Goal: Information Seeking & Learning: Learn about a topic

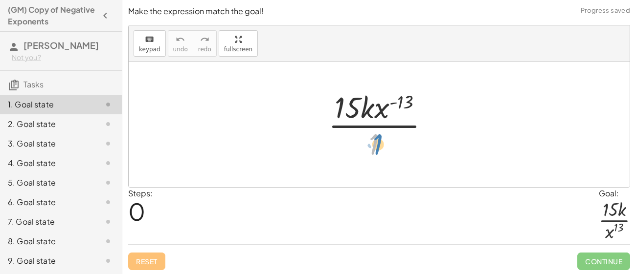
click at [378, 148] on div at bounding box center [382, 124] width 119 height 75
drag, startPoint x: 397, startPoint y: 101, endPoint x: 375, endPoint y: 140, distance: 44.7
click at [375, 140] on div at bounding box center [382, 124] width 119 height 75
drag, startPoint x: 380, startPoint y: 112, endPoint x: 373, endPoint y: 144, distance: 33.7
click at [373, 144] on div at bounding box center [382, 124] width 119 height 75
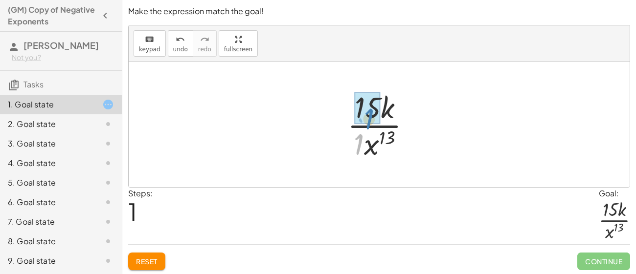
drag, startPoint x: 358, startPoint y: 148, endPoint x: 369, endPoint y: 122, distance: 27.4
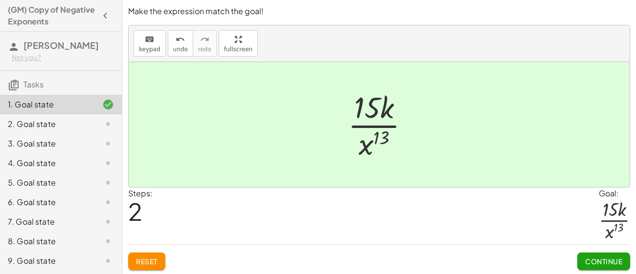
click at [590, 259] on span "Continue" at bounding box center [603, 261] width 37 height 9
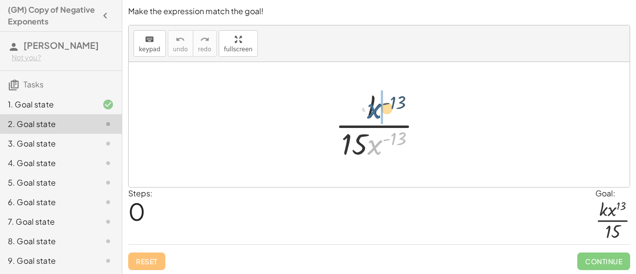
drag, startPoint x: 379, startPoint y: 149, endPoint x: 379, endPoint y: 112, distance: 36.2
click at [379, 112] on div at bounding box center [382, 124] width 105 height 75
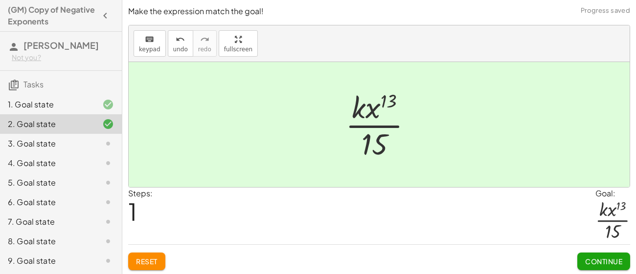
click at [602, 261] on span "Continue" at bounding box center [603, 261] width 37 height 9
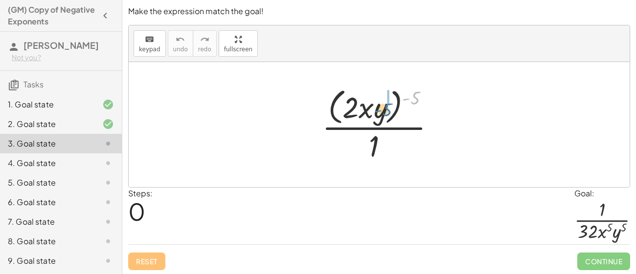
drag, startPoint x: 404, startPoint y: 100, endPoint x: 376, endPoint y: 112, distance: 30.2
click at [376, 112] on div at bounding box center [382, 125] width 131 height 80
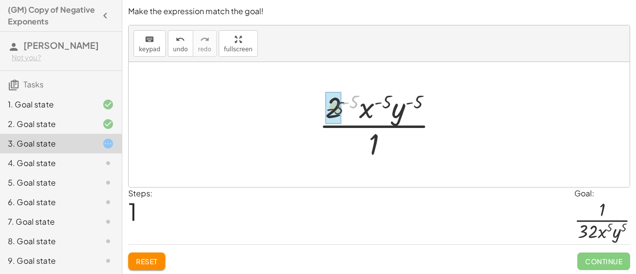
drag, startPoint x: 355, startPoint y: 99, endPoint x: 335, endPoint y: 109, distance: 22.1
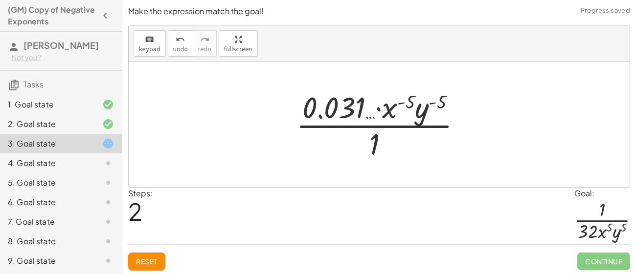
click at [157, 258] on span "Reset" at bounding box center [147, 261] width 22 height 9
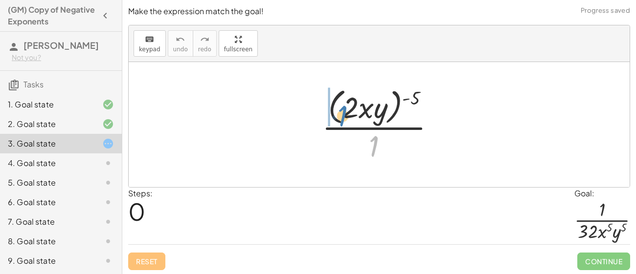
drag, startPoint x: 372, startPoint y: 150, endPoint x: 340, endPoint y: 120, distance: 43.9
click at [340, 120] on div at bounding box center [382, 125] width 131 height 80
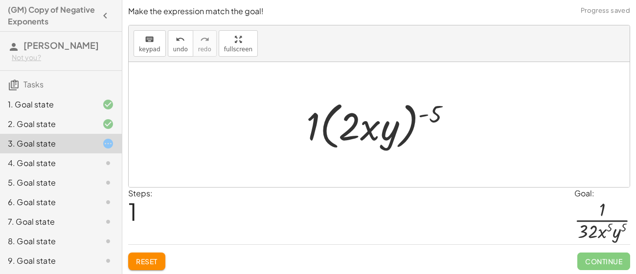
click at [159, 264] on button "Reset" at bounding box center [146, 262] width 37 height 18
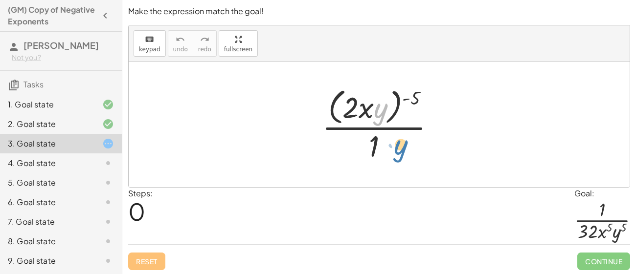
drag, startPoint x: 378, startPoint y: 117, endPoint x: 401, endPoint y: 160, distance: 48.8
click at [401, 160] on div at bounding box center [382, 125] width 131 height 80
drag, startPoint x: 367, startPoint y: 108, endPoint x: 382, endPoint y: 115, distance: 16.4
click at [382, 115] on div at bounding box center [382, 125] width 131 height 80
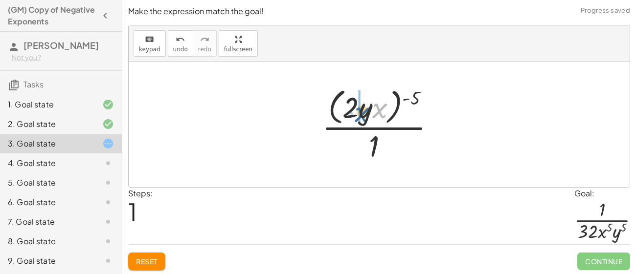
drag, startPoint x: 382, startPoint y: 115, endPoint x: 362, endPoint y: 118, distance: 19.9
click at [362, 118] on div at bounding box center [382, 125] width 131 height 80
click at [138, 262] on span "Reset" at bounding box center [147, 261] width 22 height 9
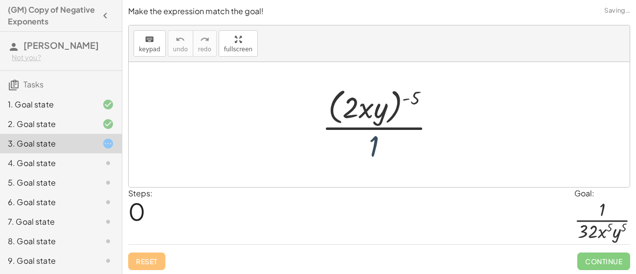
click at [381, 151] on div at bounding box center [382, 125] width 131 height 80
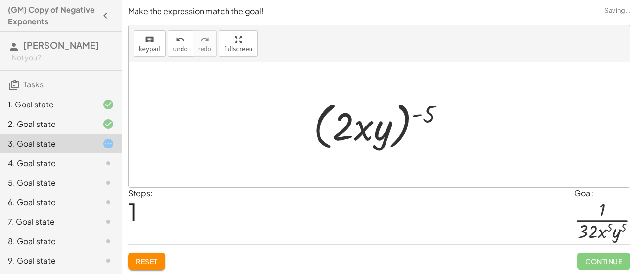
click at [353, 115] on div at bounding box center [382, 125] width 149 height 56
click at [150, 267] on button "Reset" at bounding box center [146, 262] width 37 height 18
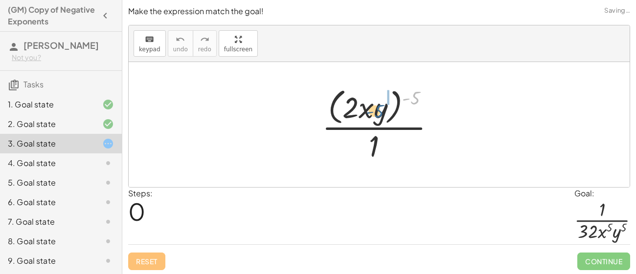
drag, startPoint x: 416, startPoint y: 99, endPoint x: 379, endPoint y: 113, distance: 40.2
click at [379, 113] on div at bounding box center [382, 125] width 131 height 80
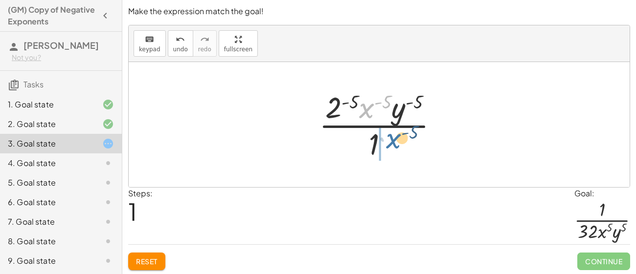
drag, startPoint x: 366, startPoint y: 112, endPoint x: 393, endPoint y: 143, distance: 41.3
click at [393, 143] on div at bounding box center [382, 124] width 137 height 75
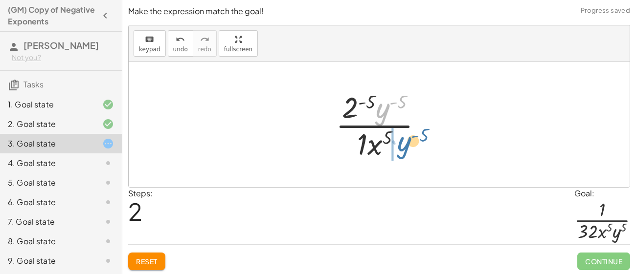
drag, startPoint x: 387, startPoint y: 116, endPoint x: 409, endPoint y: 152, distance: 42.2
click at [409, 152] on div at bounding box center [383, 124] width 105 height 75
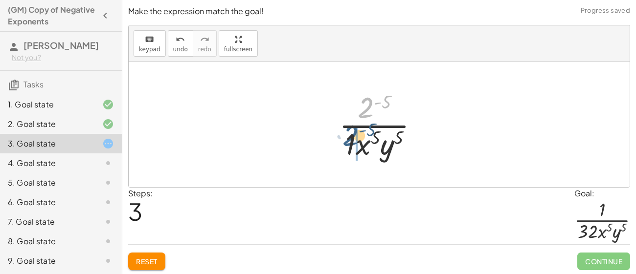
drag, startPoint x: 366, startPoint y: 107, endPoint x: 350, endPoint y: 135, distance: 32.6
click at [350, 135] on div at bounding box center [382, 124] width 97 height 75
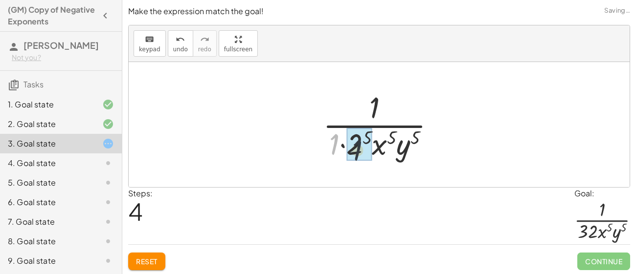
drag, startPoint x: 332, startPoint y: 148, endPoint x: 357, endPoint y: 155, distance: 26.2
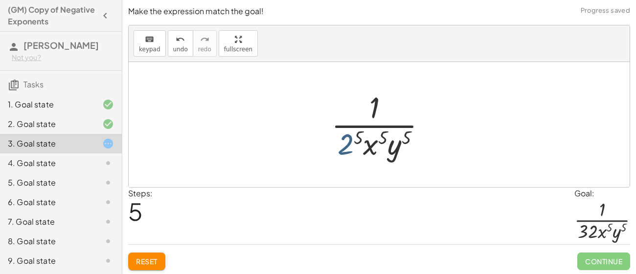
click at [343, 150] on div at bounding box center [382, 124] width 113 height 75
drag, startPoint x: 357, startPoint y: 138, endPoint x: 343, endPoint y: 151, distance: 18.7
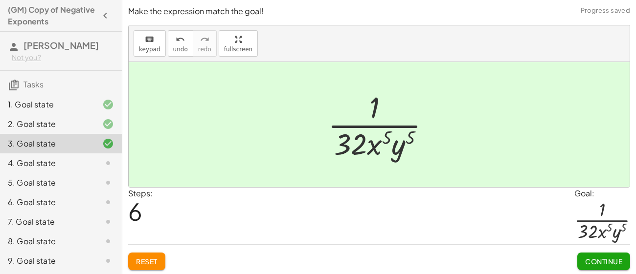
click at [580, 254] on button "Continue" at bounding box center [603, 262] width 53 height 18
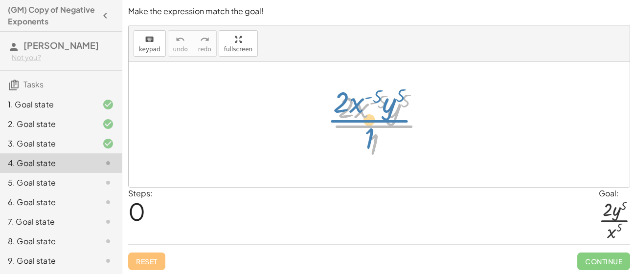
drag, startPoint x: 367, startPoint y: 119, endPoint x: 361, endPoint y: 112, distance: 9.1
click at [361, 112] on div at bounding box center [383, 124] width 112 height 75
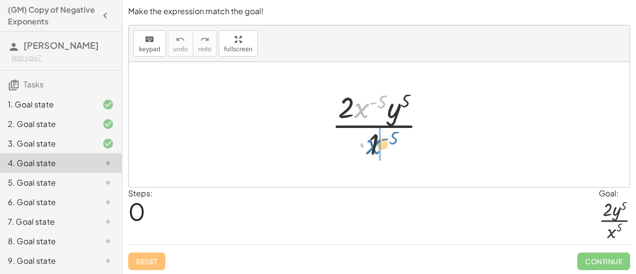
drag, startPoint x: 360, startPoint y: 110, endPoint x: 372, endPoint y: 148, distance: 39.4
click at [372, 148] on div at bounding box center [383, 124] width 112 height 75
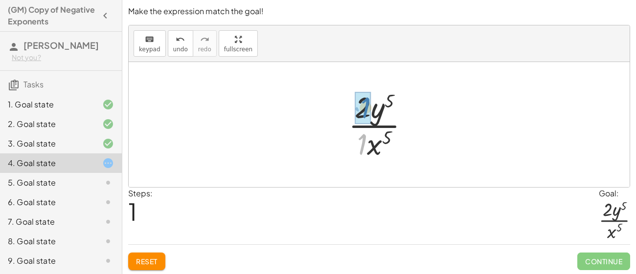
drag, startPoint x: 355, startPoint y: 147, endPoint x: 356, endPoint y: 110, distance: 36.7
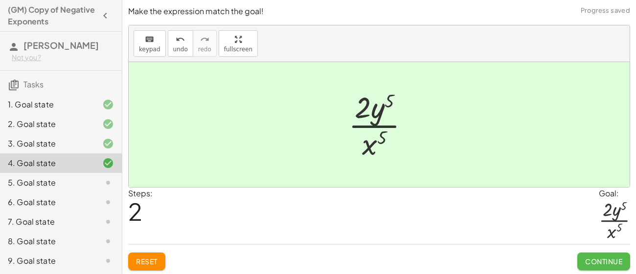
click at [611, 264] on span "Continue" at bounding box center [603, 261] width 37 height 9
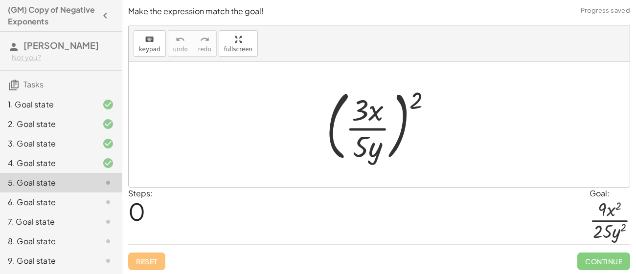
scroll to position [148, 0]
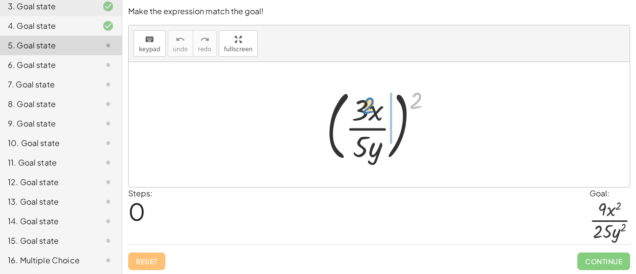
drag, startPoint x: 414, startPoint y: 94, endPoint x: 364, endPoint y: 103, distance: 50.6
click at [364, 103] on div at bounding box center [382, 124] width 123 height 81
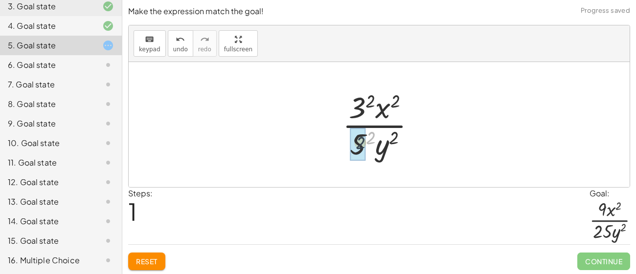
drag, startPoint x: 369, startPoint y: 134, endPoint x: 364, endPoint y: 134, distance: 5.0
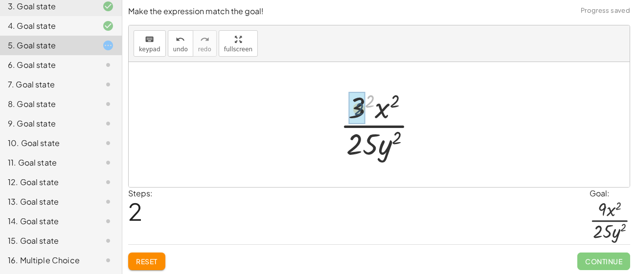
drag, startPoint x: 365, startPoint y: 106, endPoint x: 353, endPoint y: 114, distance: 14.8
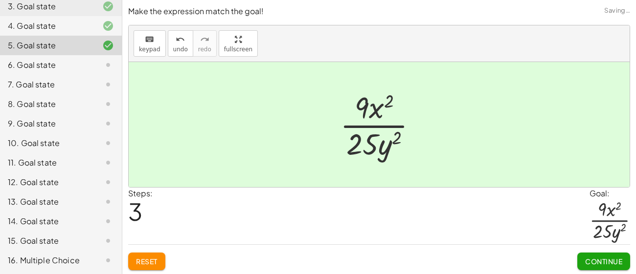
click at [590, 257] on span "Continue" at bounding box center [603, 261] width 37 height 9
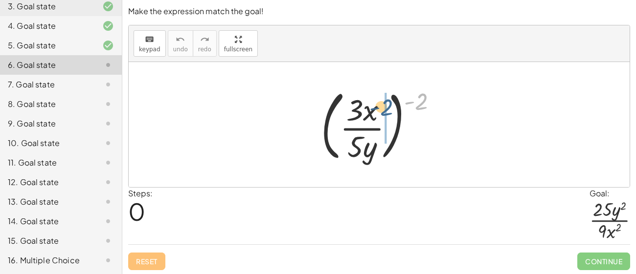
drag, startPoint x: 421, startPoint y: 109, endPoint x: 382, endPoint y: 113, distance: 38.9
click at [382, 113] on div at bounding box center [383, 124] width 134 height 81
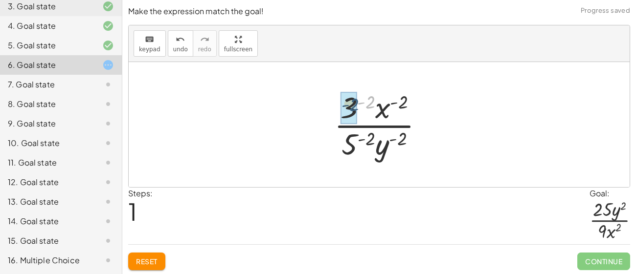
drag, startPoint x: 370, startPoint y: 106, endPoint x: 354, endPoint y: 108, distance: 16.8
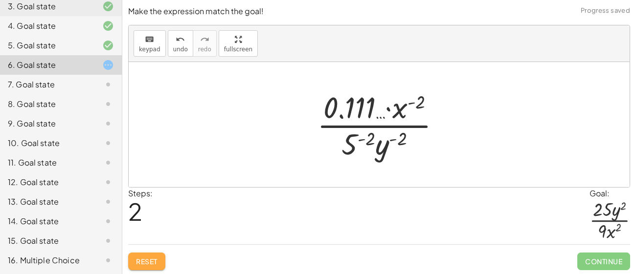
click at [159, 264] on button "Reset" at bounding box center [146, 262] width 37 height 18
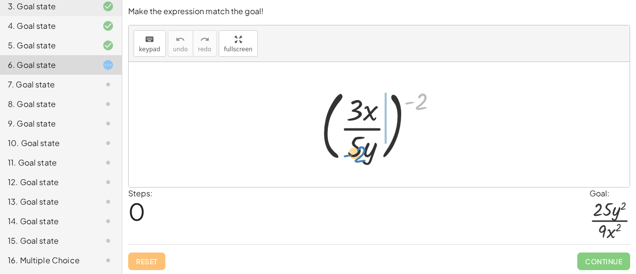
drag, startPoint x: 416, startPoint y: 109, endPoint x: 354, endPoint y: 161, distance: 81.2
click at [354, 161] on div at bounding box center [383, 124] width 134 height 81
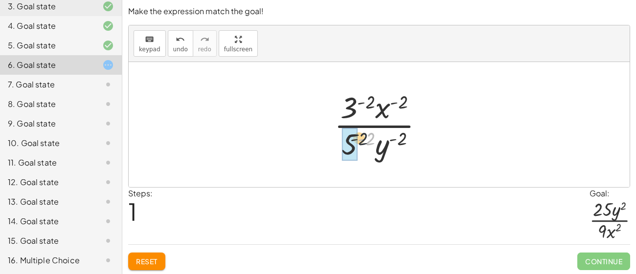
drag, startPoint x: 366, startPoint y: 142, endPoint x: 353, endPoint y: 144, distance: 13.3
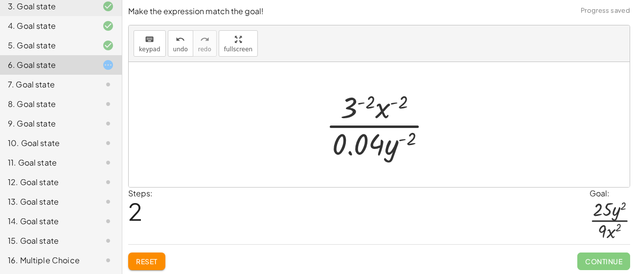
click at [147, 260] on span "Reset" at bounding box center [147, 261] width 22 height 9
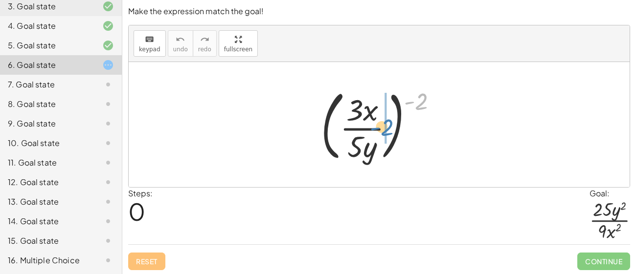
drag, startPoint x: 410, startPoint y: 103, endPoint x: 376, endPoint y: 129, distance: 42.9
click at [376, 129] on div at bounding box center [383, 124] width 134 height 81
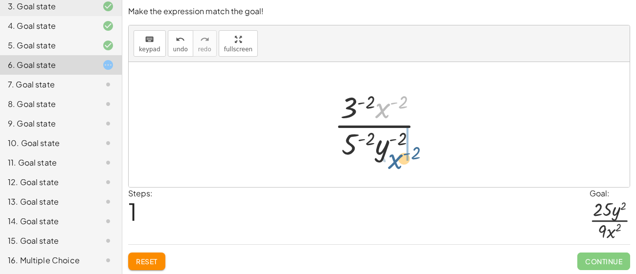
drag, startPoint x: 388, startPoint y: 117, endPoint x: 401, endPoint y: 169, distance: 52.9
click at [401, 169] on div "( · 3 · x · 5 · y ) ( - 2 ) · x ( - 2 ) · 3 · x · 5 · y ( - 2 ) ( - 2 ) ( - 2 )…" at bounding box center [379, 124] width 501 height 125
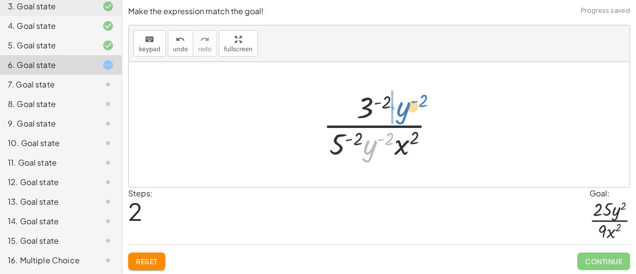
drag, startPoint x: 369, startPoint y: 147, endPoint x: 403, endPoint y: 109, distance: 51.3
click at [403, 109] on div at bounding box center [383, 124] width 130 height 75
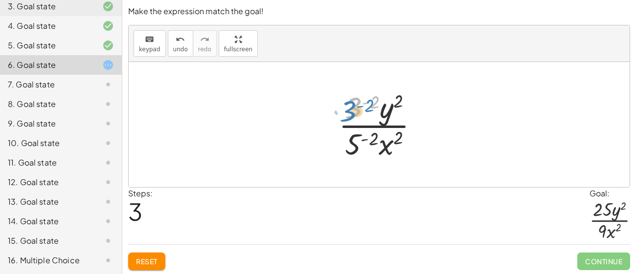
drag, startPoint x: 354, startPoint y: 113, endPoint x: 349, endPoint y: 116, distance: 6.1
click at [349, 116] on div at bounding box center [383, 124] width 98 height 75
drag, startPoint x: 357, startPoint y: 144, endPoint x: 352, endPoint y: 109, distance: 36.0
click at [352, 109] on div at bounding box center [383, 124] width 98 height 75
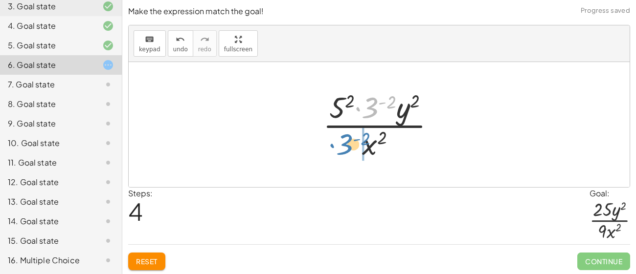
drag, startPoint x: 370, startPoint y: 109, endPoint x: 343, endPoint y: 146, distance: 45.6
click at [343, 146] on div at bounding box center [383, 124] width 130 height 75
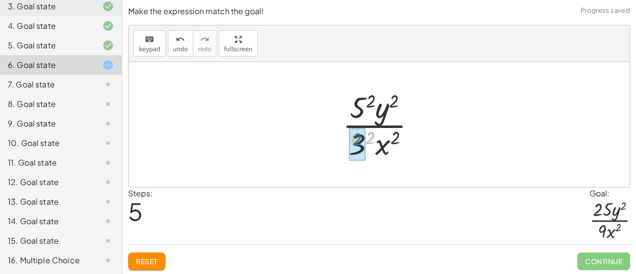
drag, startPoint x: 367, startPoint y: 143, endPoint x: 354, endPoint y: 145, distance: 13.8
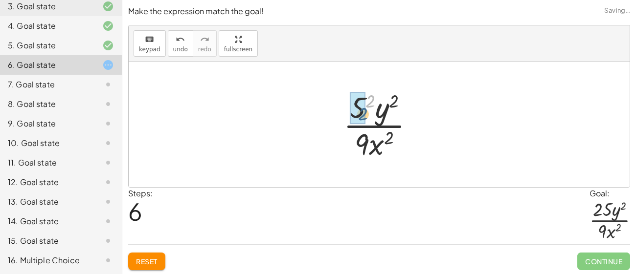
drag, startPoint x: 370, startPoint y: 99, endPoint x: 362, endPoint y: 112, distance: 15.2
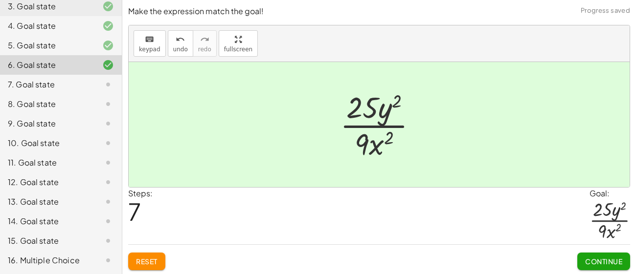
click at [604, 267] on button "Continue" at bounding box center [603, 262] width 53 height 18
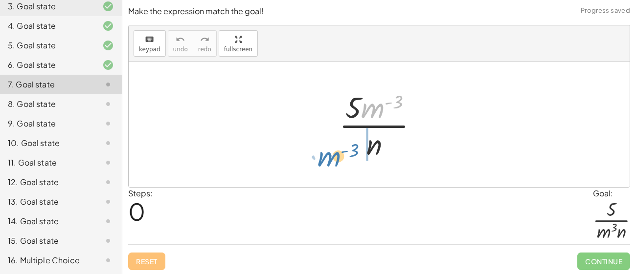
drag, startPoint x: 378, startPoint y: 115, endPoint x: 333, endPoint y: 163, distance: 65.4
click at [333, 163] on div "· m ( - 3 ) · 5 · m ( - 3 ) · n" at bounding box center [378, 125] width 109 height 80
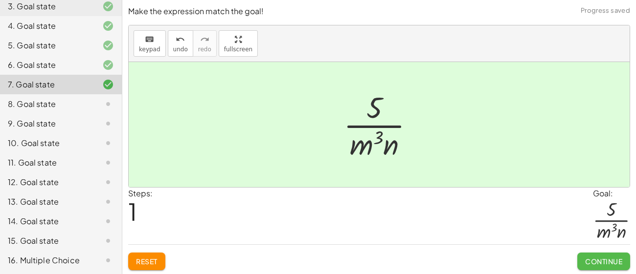
click at [597, 257] on span "Continue" at bounding box center [603, 261] width 37 height 9
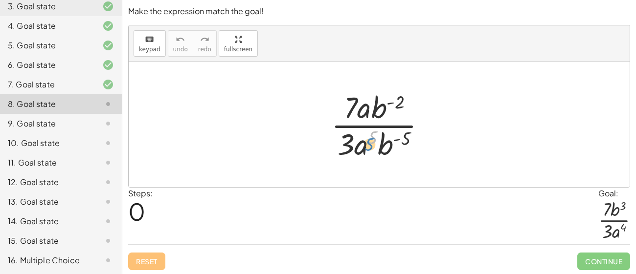
drag, startPoint x: 374, startPoint y: 137, endPoint x: 370, endPoint y: 146, distance: 9.0
click at [370, 146] on div at bounding box center [382, 124] width 112 height 75
drag, startPoint x: 365, startPoint y: 111, endPoint x: 365, endPoint y: 146, distance: 35.2
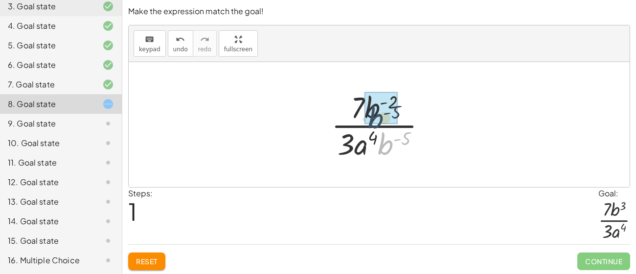
drag, startPoint x: 388, startPoint y: 143, endPoint x: 377, endPoint y: 113, distance: 31.9
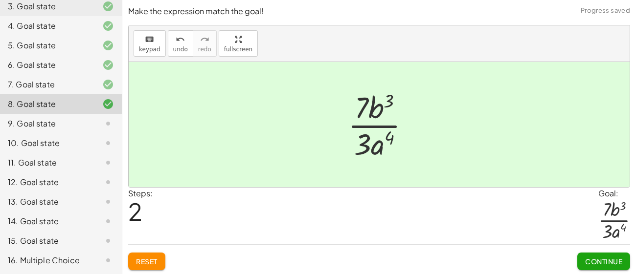
click at [603, 269] on button "Continue" at bounding box center [603, 262] width 53 height 18
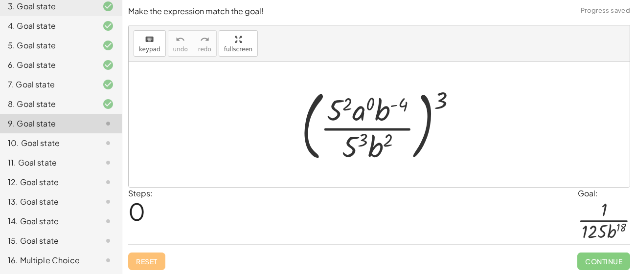
scroll to position [1, 0]
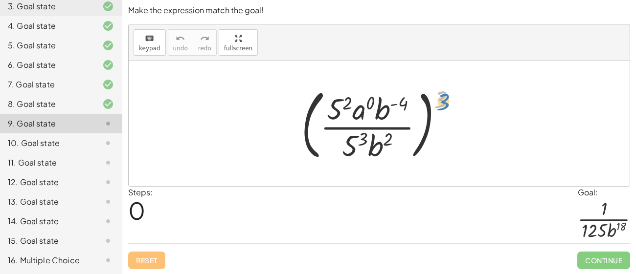
click at [444, 98] on div at bounding box center [382, 123] width 173 height 81
drag, startPoint x: 366, startPoint y: 136, endPoint x: 355, endPoint y: 144, distance: 13.4
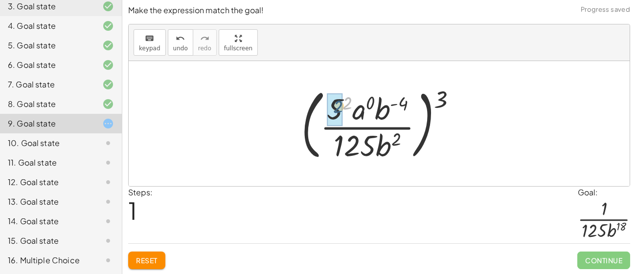
drag, startPoint x: 349, startPoint y: 103, endPoint x: 338, endPoint y: 107, distance: 11.2
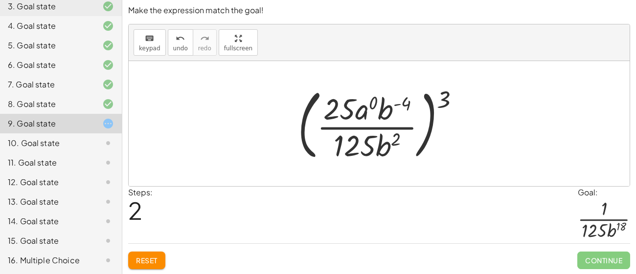
click at [157, 257] on span "Reset" at bounding box center [147, 260] width 22 height 9
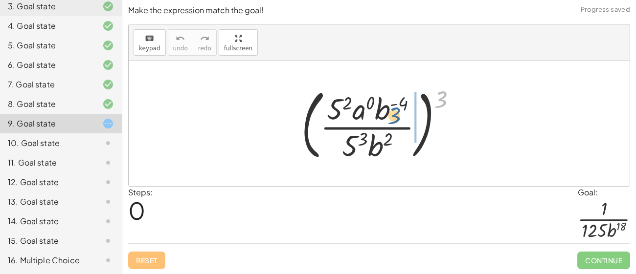
drag, startPoint x: 438, startPoint y: 96, endPoint x: 390, endPoint y: 112, distance: 50.7
click at [390, 112] on div at bounding box center [382, 123] width 173 height 81
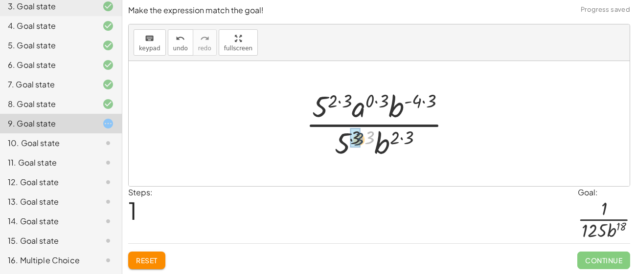
drag, startPoint x: 370, startPoint y: 133, endPoint x: 357, endPoint y: 135, distance: 12.6
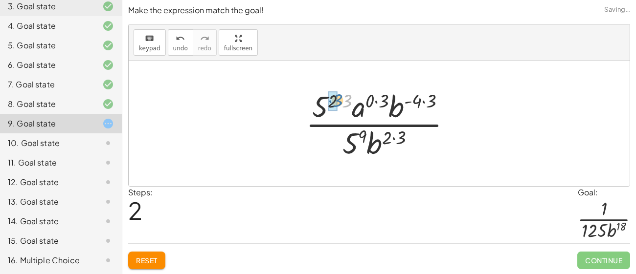
drag, startPoint x: 345, startPoint y: 101, endPoint x: 335, endPoint y: 100, distance: 9.3
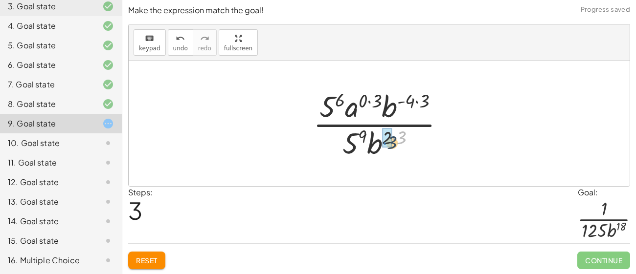
drag, startPoint x: 395, startPoint y: 128, endPoint x: 387, endPoint y: 132, distance: 8.7
drag, startPoint x: 424, startPoint y: 104, endPoint x: 411, endPoint y: 104, distance: 12.7
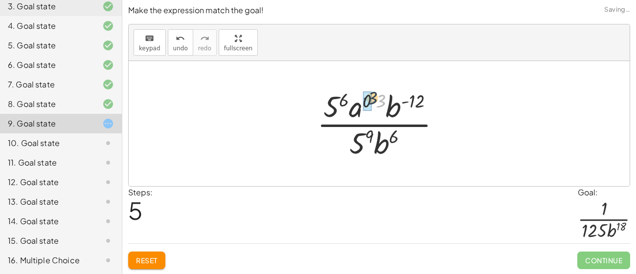
drag, startPoint x: 377, startPoint y: 101, endPoint x: 367, endPoint y: 98, distance: 10.2
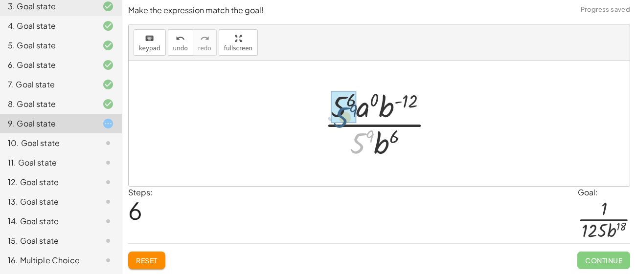
drag, startPoint x: 362, startPoint y: 147, endPoint x: 344, endPoint y: 120, distance: 32.0
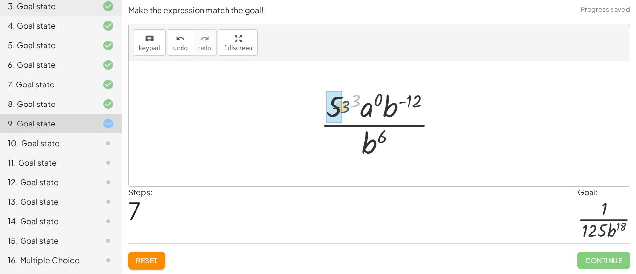
drag, startPoint x: 354, startPoint y: 103, endPoint x: 337, endPoint y: 110, distance: 18.0
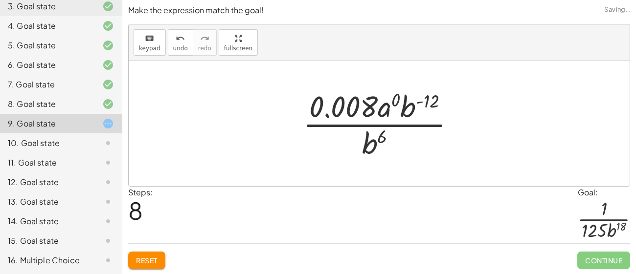
click at [160, 265] on button "Reset" at bounding box center [146, 261] width 37 height 18
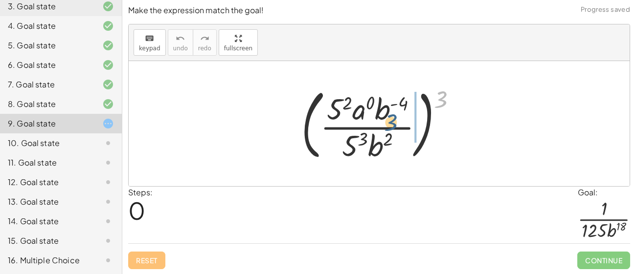
drag, startPoint x: 438, startPoint y: 106, endPoint x: 387, endPoint y: 130, distance: 56.2
click at [387, 130] on div at bounding box center [382, 123] width 173 height 81
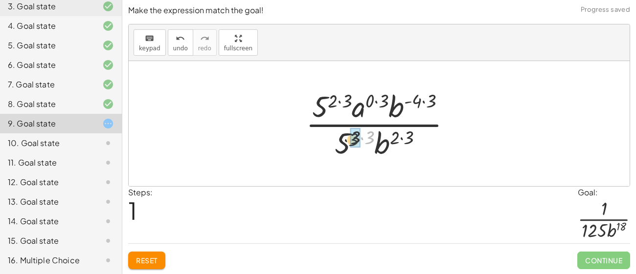
drag, startPoint x: 369, startPoint y: 138, endPoint x: 351, endPoint y: 141, distance: 18.8
drag, startPoint x: 363, startPoint y: 139, endPoint x: 353, endPoint y: 144, distance: 11.2
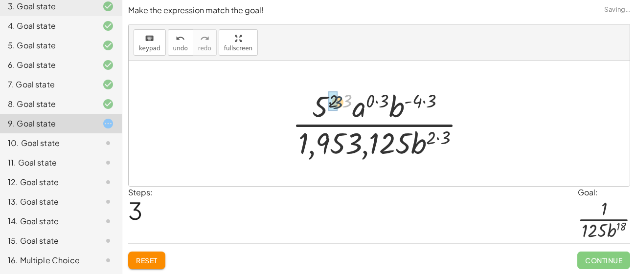
drag, startPoint x: 344, startPoint y: 102, endPoint x: 333, endPoint y: 104, distance: 10.9
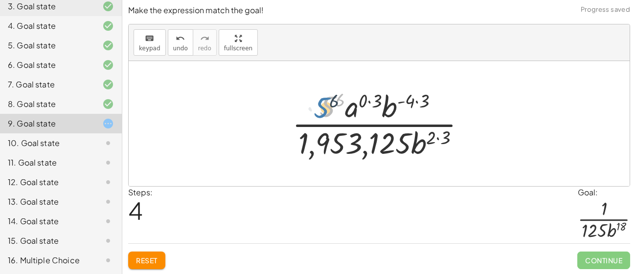
drag, startPoint x: 334, startPoint y: 104, endPoint x: 328, endPoint y: 105, distance: 5.9
click at [328, 105] on div at bounding box center [382, 123] width 191 height 75
drag, startPoint x: 337, startPoint y: 103, endPoint x: 328, endPoint y: 106, distance: 9.1
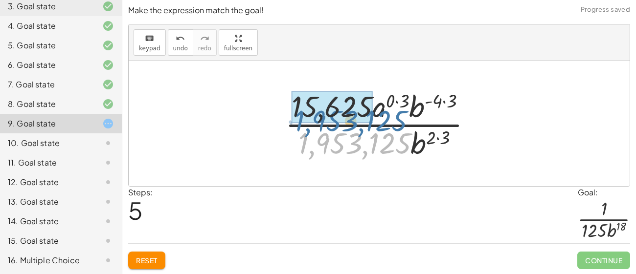
drag, startPoint x: 321, startPoint y: 147, endPoint x: 317, endPoint y: 125, distance: 22.9
click at [317, 125] on div at bounding box center [382, 123] width 204 height 75
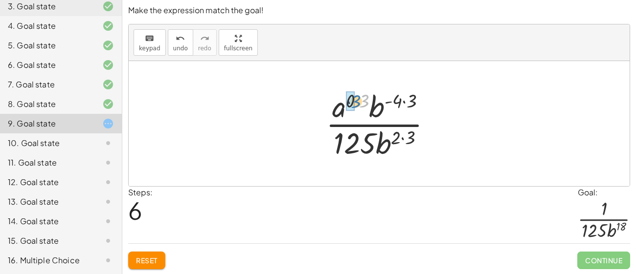
drag, startPoint x: 360, startPoint y: 102, endPoint x: 350, endPoint y: 102, distance: 9.8
drag, startPoint x: 355, startPoint y: 102, endPoint x: 344, endPoint y: 110, distance: 12.9
drag, startPoint x: 395, startPoint y: 104, endPoint x: 383, endPoint y: 101, distance: 12.2
drag, startPoint x: 387, startPoint y: 104, endPoint x: 366, endPoint y: 109, distance: 21.6
click at [366, 109] on div at bounding box center [382, 123] width 121 height 75
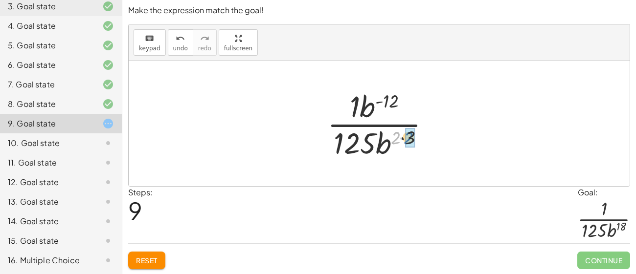
drag, startPoint x: 397, startPoint y: 137, endPoint x: 410, endPoint y: 137, distance: 12.7
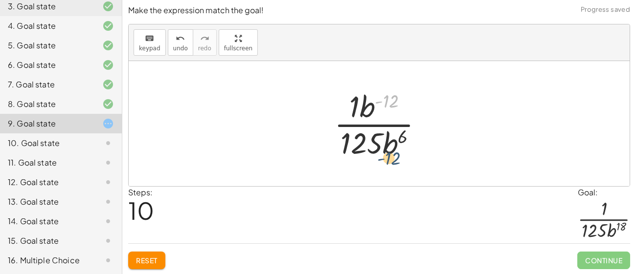
drag, startPoint x: 390, startPoint y: 106, endPoint x: 391, endPoint y: 165, distance: 59.7
click at [391, 165] on div "( · 5 2 · a 0 · b ( - 4 ) · 5 3 · b 2 ) 3 · 5 ( · 2 · 3 ) · a ( · 0 · 3 ) · b (…" at bounding box center [379, 123] width 501 height 125
drag, startPoint x: 365, startPoint y: 99, endPoint x: 382, endPoint y: 131, distance: 35.9
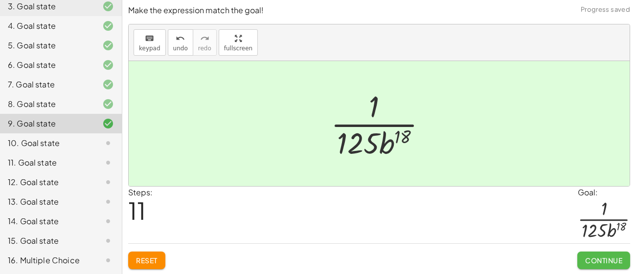
click at [609, 260] on span "Continue" at bounding box center [603, 260] width 37 height 9
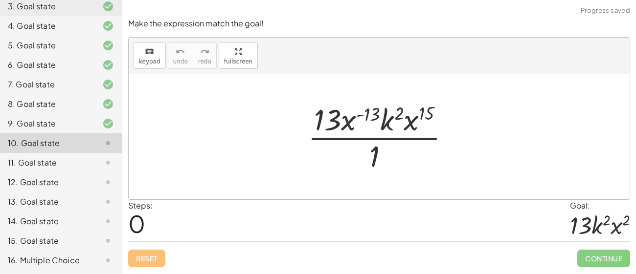
click at [413, 154] on div at bounding box center [383, 136] width 160 height 75
click at [389, 129] on div at bounding box center [383, 136] width 160 height 75
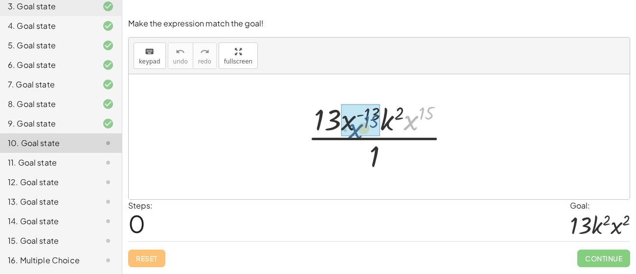
drag, startPoint x: 411, startPoint y: 125, endPoint x: 355, endPoint y: 133, distance: 56.9
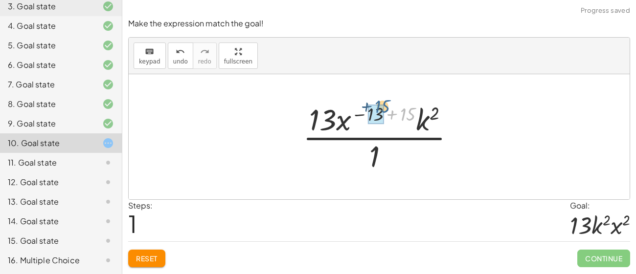
drag, startPoint x: 405, startPoint y: 117, endPoint x: 378, endPoint y: 110, distance: 28.5
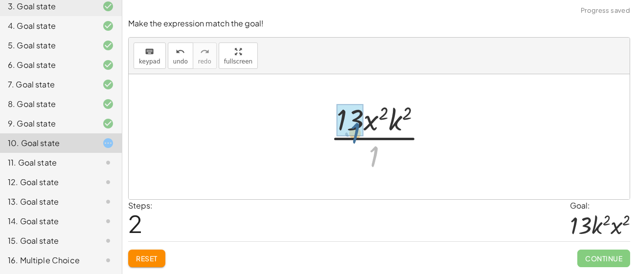
drag, startPoint x: 375, startPoint y: 154, endPoint x: 353, endPoint y: 124, distance: 37.8
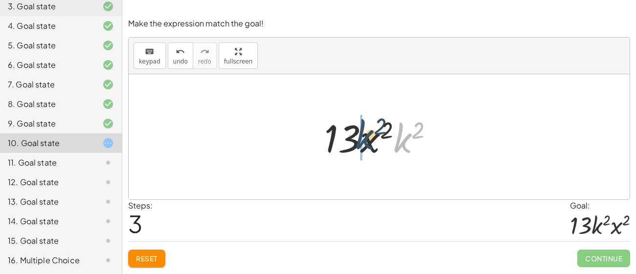
drag, startPoint x: 403, startPoint y: 142, endPoint x: 361, endPoint y: 140, distance: 42.6
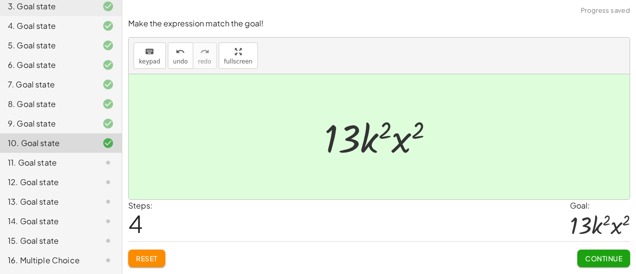
click at [597, 263] on button "Continue" at bounding box center [603, 259] width 53 height 18
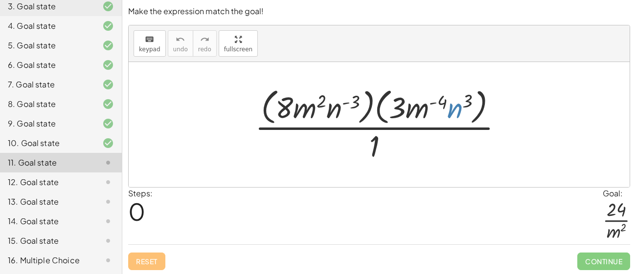
click at [455, 115] on div at bounding box center [383, 125] width 266 height 80
drag, startPoint x: 403, startPoint y: 110, endPoint x: 291, endPoint y: 109, distance: 111.5
click at [291, 109] on div at bounding box center [383, 125] width 266 height 80
drag, startPoint x: 374, startPoint y: 146, endPoint x: 377, endPoint y: 153, distance: 7.3
click at [377, 153] on div at bounding box center [383, 125] width 266 height 80
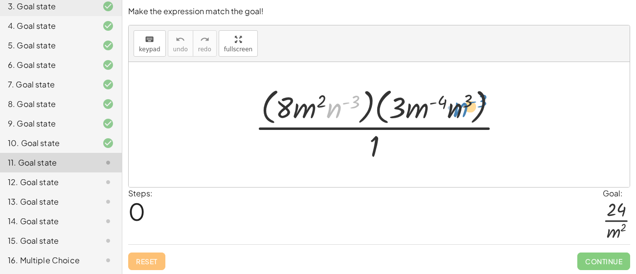
drag, startPoint x: 331, startPoint y: 106, endPoint x: 458, endPoint y: 106, distance: 127.2
click at [458, 106] on div at bounding box center [383, 125] width 266 height 80
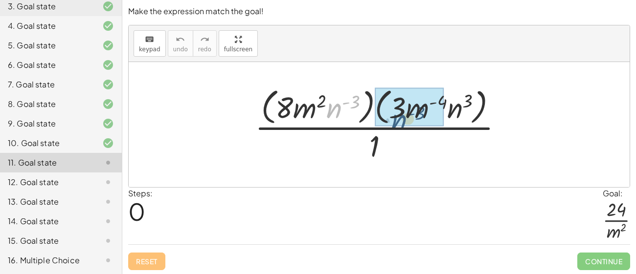
drag, startPoint x: 338, startPoint y: 109, endPoint x: 403, endPoint y: 118, distance: 65.7
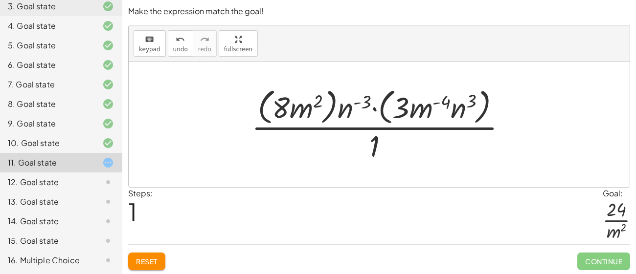
click at [151, 255] on button "Reset" at bounding box center [146, 262] width 37 height 18
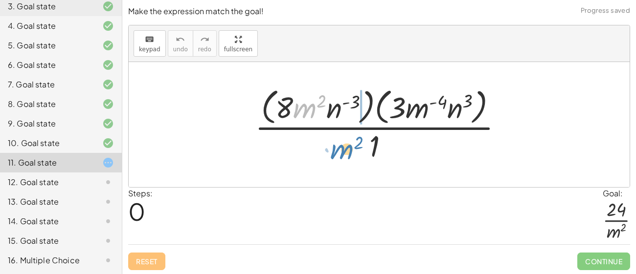
drag, startPoint x: 302, startPoint y: 112, endPoint x: 339, endPoint y: 157, distance: 59.1
click at [339, 157] on div at bounding box center [383, 125] width 266 height 80
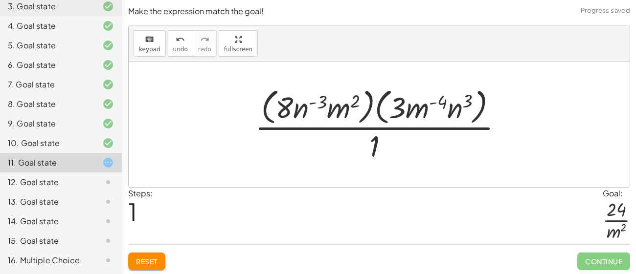
drag, startPoint x: 350, startPoint y: 116, endPoint x: 200, endPoint y: 227, distance: 186.7
click at [342, 114] on div at bounding box center [383, 125] width 266 height 80
click at [162, 261] on button "Reset" at bounding box center [146, 262] width 37 height 18
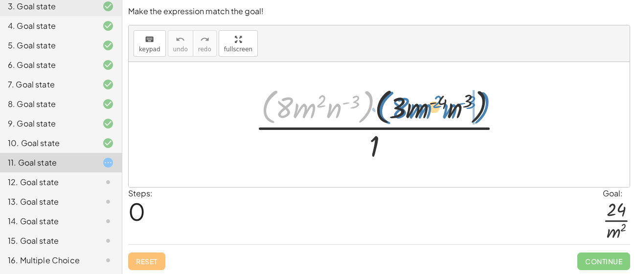
drag, startPoint x: 370, startPoint y: 111, endPoint x: 487, endPoint y: 111, distance: 116.9
click at [487, 111] on div at bounding box center [383, 125] width 266 height 80
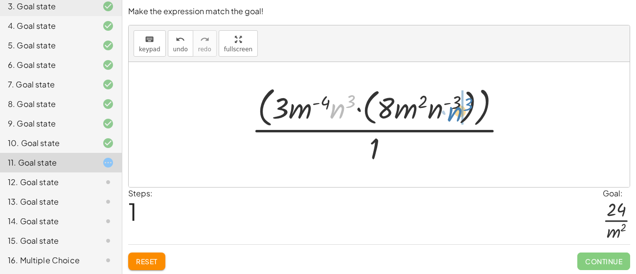
drag, startPoint x: 340, startPoint y: 110, endPoint x: 455, endPoint y: 112, distance: 115.4
click at [455, 112] on div at bounding box center [382, 125] width 273 height 84
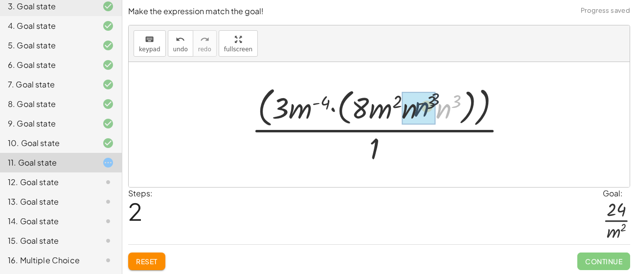
drag, startPoint x: 446, startPoint y: 114, endPoint x: 420, endPoint y: 112, distance: 26.5
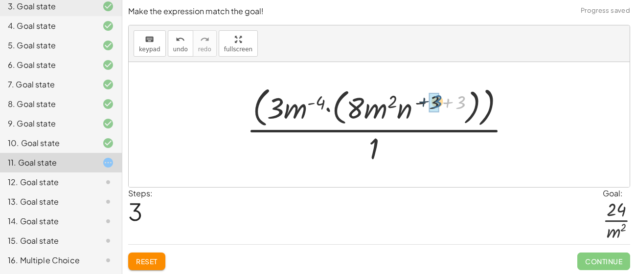
drag, startPoint x: 457, startPoint y: 100, endPoint x: 431, endPoint y: 100, distance: 25.9
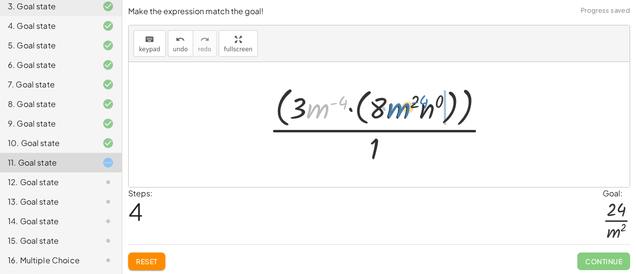
drag, startPoint x: 317, startPoint y: 112, endPoint x: 397, endPoint y: 112, distance: 80.2
click at [397, 112] on div at bounding box center [383, 125] width 238 height 84
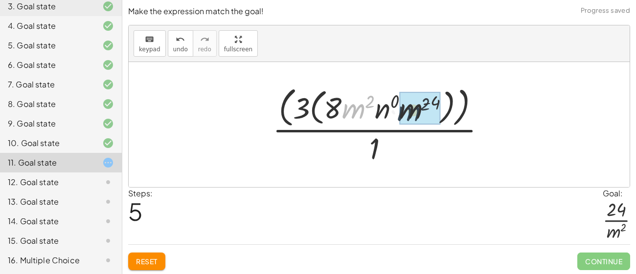
drag, startPoint x: 358, startPoint y: 112, endPoint x: 416, endPoint y: 113, distance: 57.7
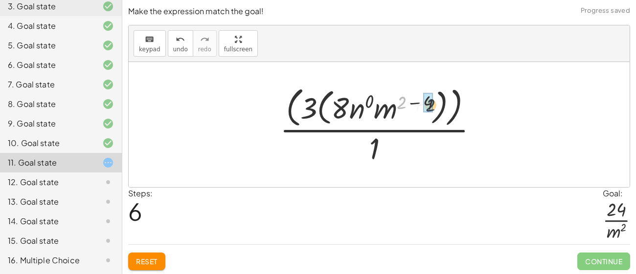
drag, startPoint x: 401, startPoint y: 105, endPoint x: 431, endPoint y: 106, distance: 30.3
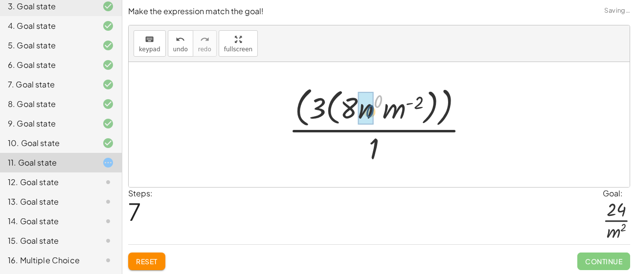
drag, startPoint x: 380, startPoint y: 100, endPoint x: 372, endPoint y: 111, distance: 13.6
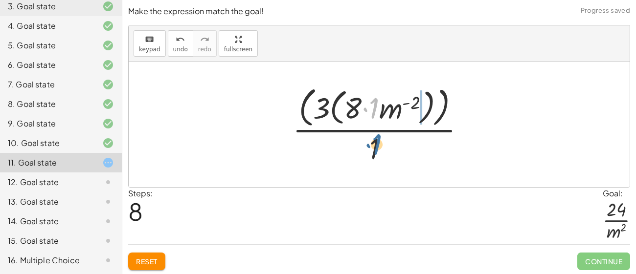
drag, startPoint x: 372, startPoint y: 111, endPoint x: 375, endPoint y: 152, distance: 41.2
click at [375, 152] on div at bounding box center [383, 125] width 190 height 84
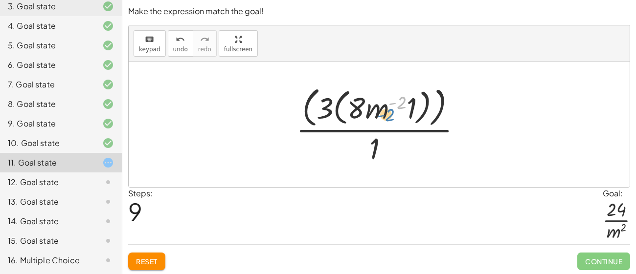
drag, startPoint x: 398, startPoint y: 104, endPoint x: 384, endPoint y: 116, distance: 18.0
click at [384, 116] on div at bounding box center [382, 125] width 183 height 84
drag, startPoint x: 381, startPoint y: 112, endPoint x: 392, endPoint y: 147, distance: 36.0
click at [392, 147] on div at bounding box center [382, 125] width 183 height 84
drag, startPoint x: 378, startPoint y: 109, endPoint x: 387, endPoint y: 151, distance: 43.1
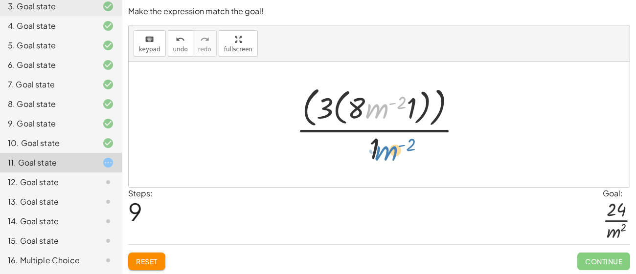
click at [387, 151] on div at bounding box center [382, 125] width 183 height 84
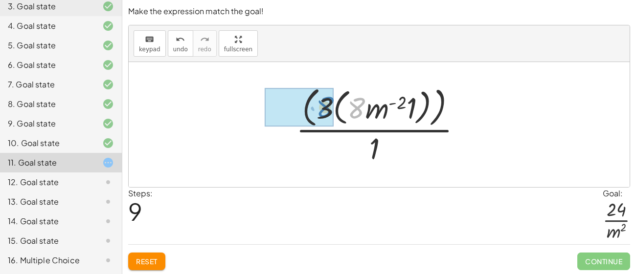
drag, startPoint x: 352, startPoint y: 112, endPoint x: 320, endPoint y: 111, distance: 32.3
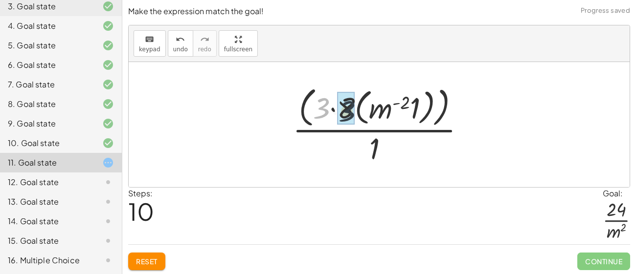
drag, startPoint x: 323, startPoint y: 109, endPoint x: 350, endPoint y: 112, distance: 27.1
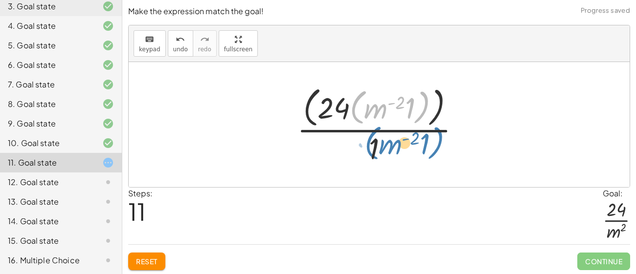
drag, startPoint x: 355, startPoint y: 116, endPoint x: 370, endPoint y: 153, distance: 40.0
click at [370, 153] on div at bounding box center [382, 125] width 181 height 84
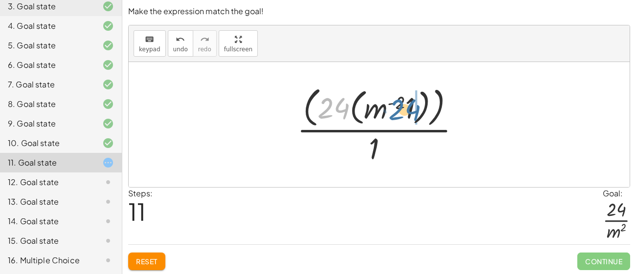
drag, startPoint x: 342, startPoint y: 108, endPoint x: 417, endPoint y: 108, distance: 74.8
click at [417, 108] on div at bounding box center [382, 125] width 181 height 84
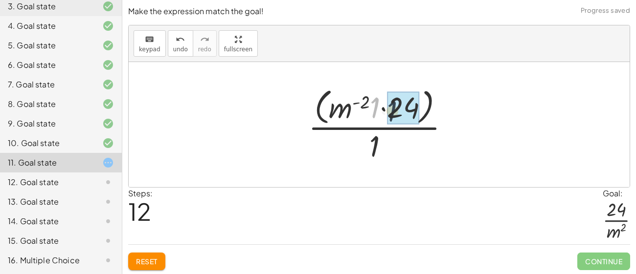
drag, startPoint x: 373, startPoint y: 112, endPoint x: 394, endPoint y: 115, distance: 21.7
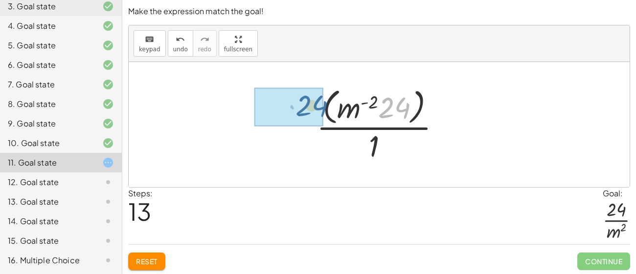
drag, startPoint x: 388, startPoint y: 111, endPoint x: 305, endPoint y: 109, distance: 83.6
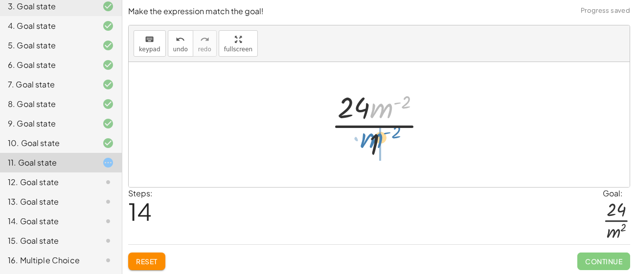
drag, startPoint x: 381, startPoint y: 113, endPoint x: 370, endPoint y: 143, distance: 31.7
click at [370, 143] on div at bounding box center [382, 124] width 113 height 75
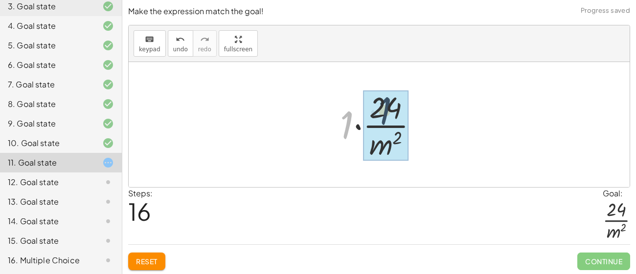
drag, startPoint x: 348, startPoint y: 121, endPoint x: 386, endPoint y: 107, distance: 41.2
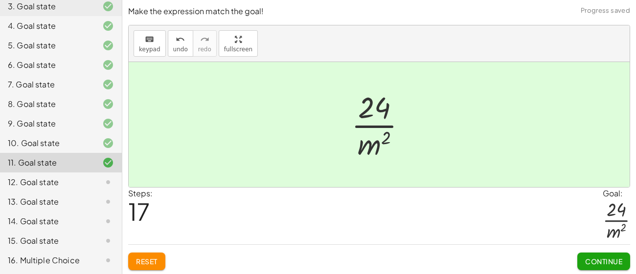
click at [597, 254] on button "Continue" at bounding box center [603, 262] width 53 height 18
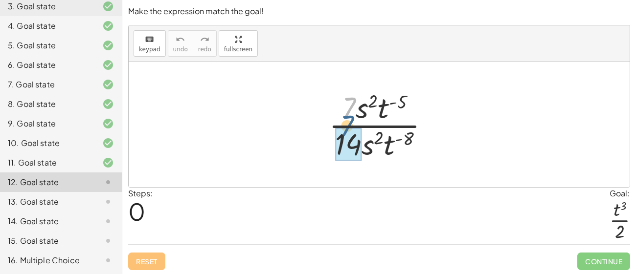
drag, startPoint x: 343, startPoint y: 112, endPoint x: 340, endPoint y: 139, distance: 27.5
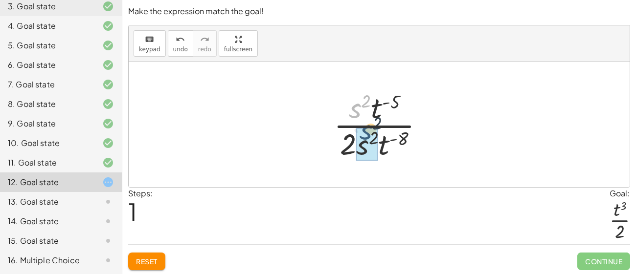
drag, startPoint x: 352, startPoint y: 112, endPoint x: 364, endPoint y: 140, distance: 30.4
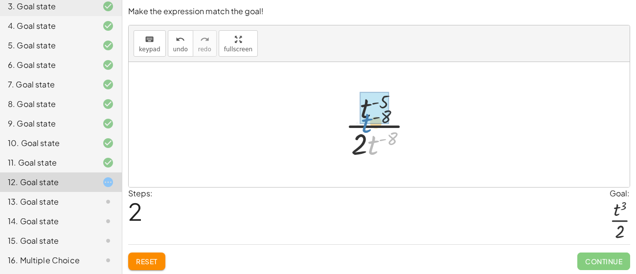
drag, startPoint x: 378, startPoint y: 141, endPoint x: 370, endPoint y: 115, distance: 27.1
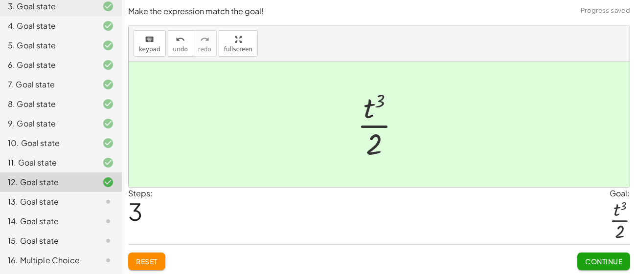
click at [589, 255] on button "Continue" at bounding box center [603, 262] width 53 height 18
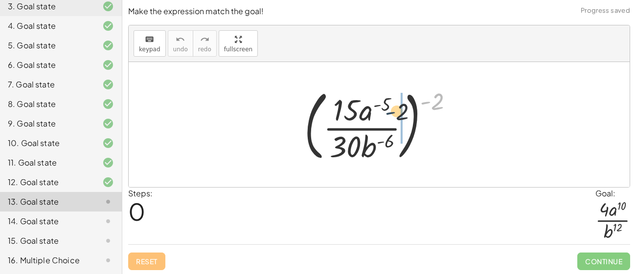
drag, startPoint x: 431, startPoint y: 106, endPoint x: 391, endPoint y: 118, distance: 41.6
click at [391, 118] on div at bounding box center [382, 124] width 167 height 81
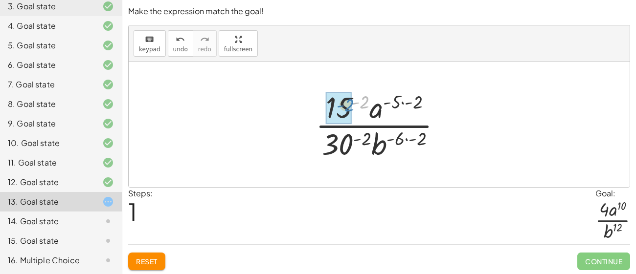
drag, startPoint x: 360, startPoint y: 105, endPoint x: 345, endPoint y: 108, distance: 15.5
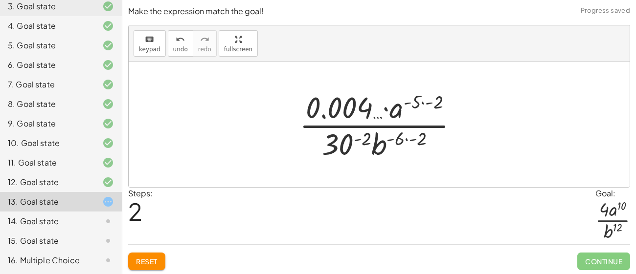
click at [158, 262] on button "Reset" at bounding box center [146, 262] width 37 height 18
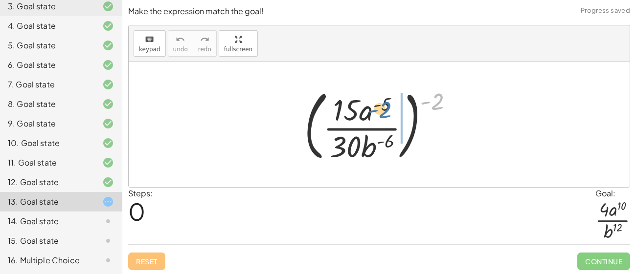
drag, startPoint x: 445, startPoint y: 106, endPoint x: 382, endPoint y: 118, distance: 63.7
click at [382, 118] on div at bounding box center [382, 124] width 167 height 81
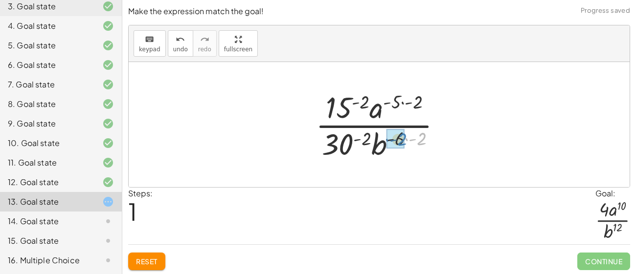
drag, startPoint x: 419, startPoint y: 139, endPoint x: 400, endPoint y: 140, distance: 19.6
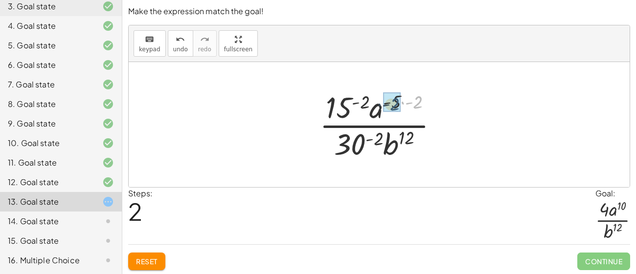
drag, startPoint x: 418, startPoint y: 101, endPoint x: 394, endPoint y: 103, distance: 24.5
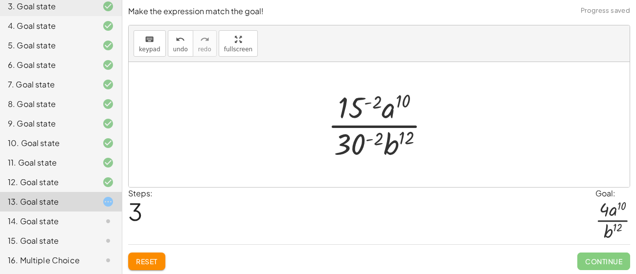
drag, startPoint x: 354, startPoint y: 140, endPoint x: 352, endPoint y: 113, distance: 27.0
click at [352, 113] on div at bounding box center [383, 124] width 120 height 75
drag, startPoint x: 350, startPoint y: 108, endPoint x: 342, endPoint y: 96, distance: 13.7
click at [342, 96] on div at bounding box center [383, 124] width 120 height 75
drag, startPoint x: 349, startPoint y: 141, endPoint x: 348, endPoint y: 108, distance: 33.3
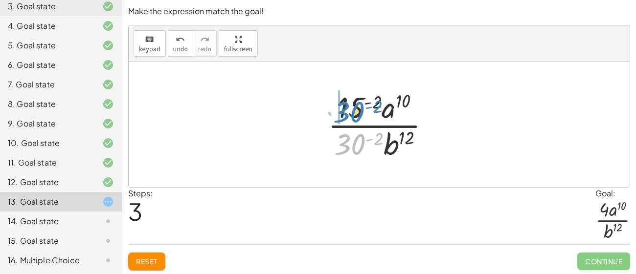
click at [348, 108] on div at bounding box center [383, 124] width 120 height 75
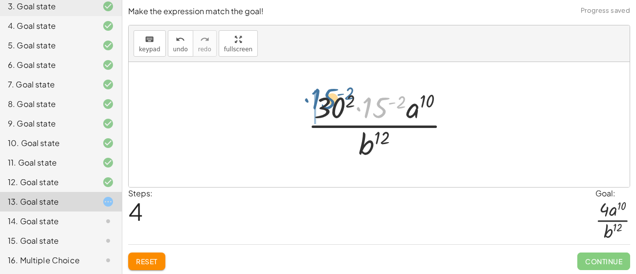
drag, startPoint x: 376, startPoint y: 108, endPoint x: 324, endPoint y: 100, distance: 52.8
click at [324, 100] on div at bounding box center [383, 124] width 160 height 75
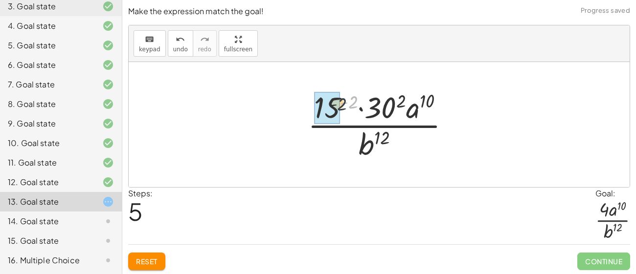
drag, startPoint x: 354, startPoint y: 105, endPoint x: 328, endPoint y: 107, distance: 26.0
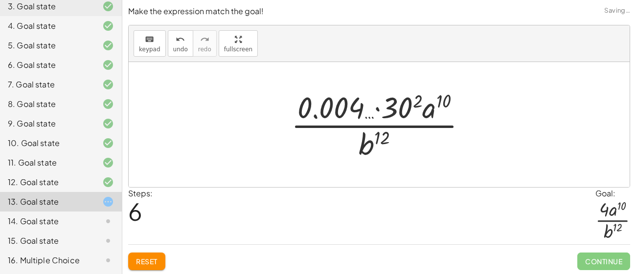
click at [154, 262] on span "Reset" at bounding box center [147, 261] width 22 height 9
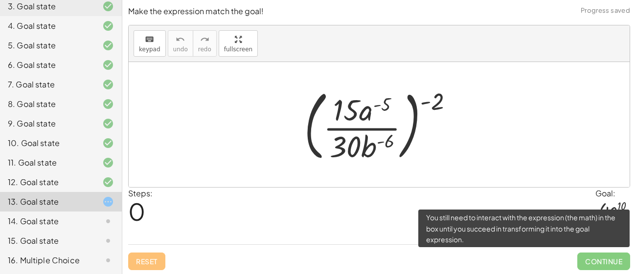
click at [603, 256] on span "Continue" at bounding box center [603, 262] width 53 height 18
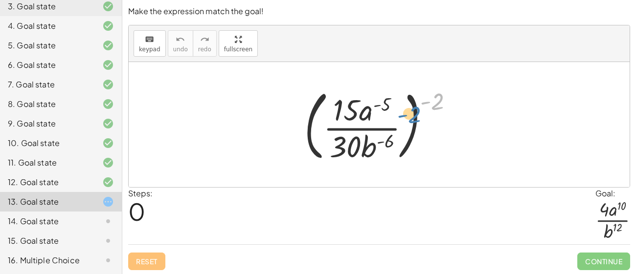
drag, startPoint x: 442, startPoint y: 109, endPoint x: 447, endPoint y: 122, distance: 14.4
click at [447, 122] on div at bounding box center [382, 124] width 167 height 81
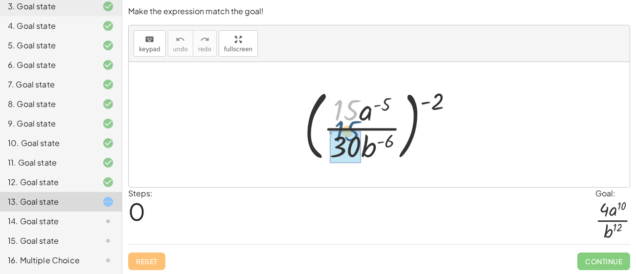
drag, startPoint x: 342, startPoint y: 117, endPoint x: 342, endPoint y: 140, distance: 23.5
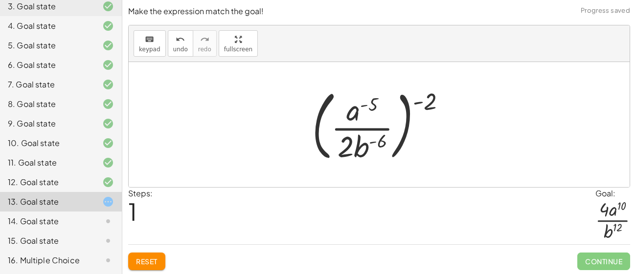
click at [160, 259] on button "Reset" at bounding box center [146, 262] width 37 height 18
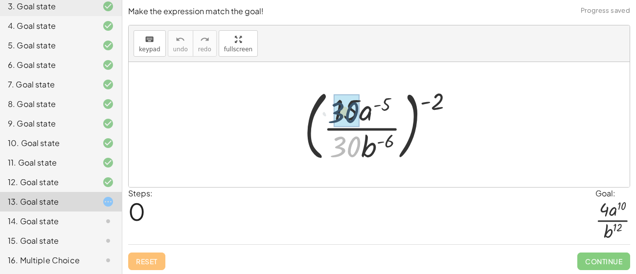
drag, startPoint x: 342, startPoint y: 151, endPoint x: 340, endPoint y: 116, distance: 34.8
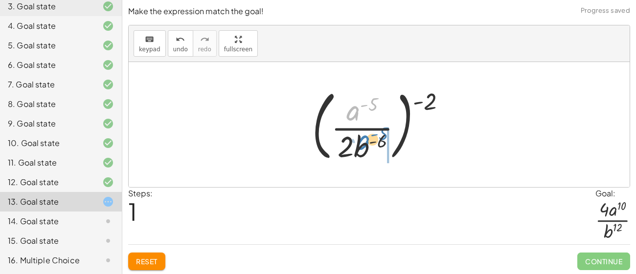
drag, startPoint x: 354, startPoint y: 115, endPoint x: 364, endPoint y: 144, distance: 31.1
click at [364, 144] on div at bounding box center [382, 124] width 151 height 81
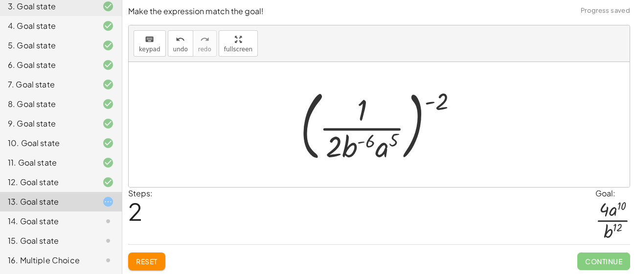
click at [151, 260] on span "Reset" at bounding box center [147, 261] width 22 height 9
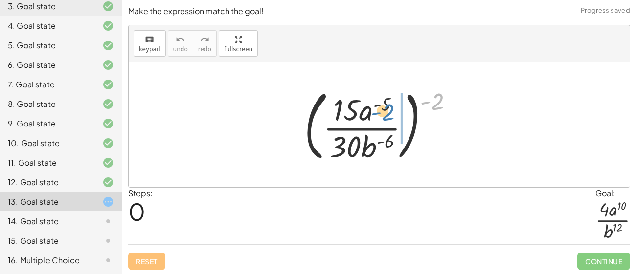
drag, startPoint x: 444, startPoint y: 107, endPoint x: 392, endPoint y: 118, distance: 52.6
click at [392, 118] on div at bounding box center [382, 124] width 167 height 81
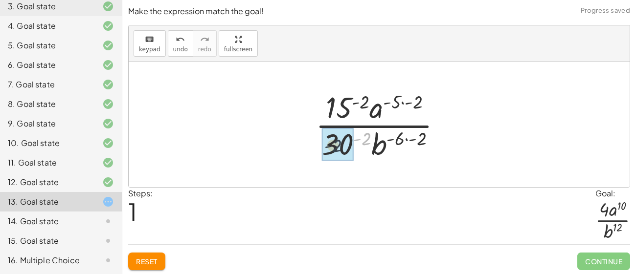
drag, startPoint x: 366, startPoint y: 137, endPoint x: 335, endPoint y: 146, distance: 31.4
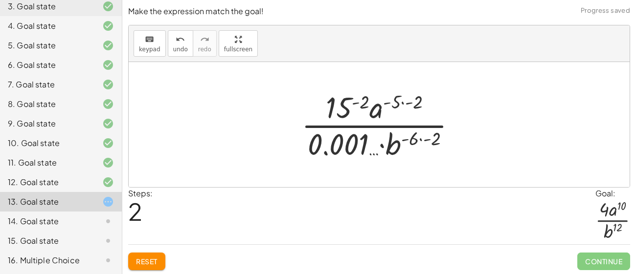
click at [152, 258] on span "Reset" at bounding box center [147, 261] width 22 height 9
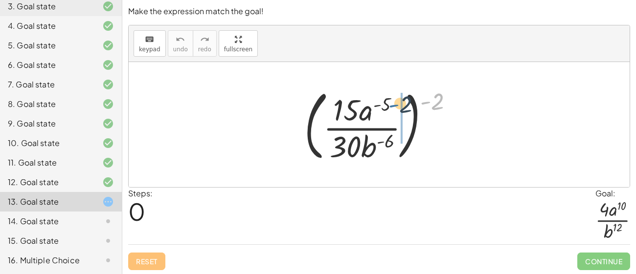
drag, startPoint x: 429, startPoint y: 109, endPoint x: 389, endPoint y: 113, distance: 39.8
click at [389, 113] on div at bounding box center [382, 124] width 167 height 81
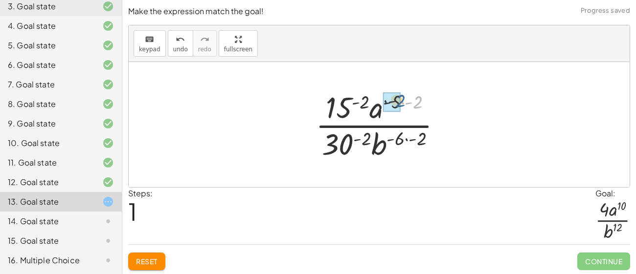
drag, startPoint x: 422, startPoint y: 101, endPoint x: 400, endPoint y: 99, distance: 22.1
click at [400, 99] on div at bounding box center [383, 124] width 144 height 75
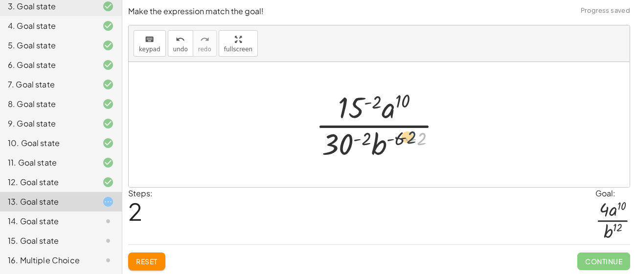
drag, startPoint x: 424, startPoint y: 141, endPoint x: 410, endPoint y: 140, distance: 14.7
click at [410, 140] on div at bounding box center [383, 124] width 144 height 75
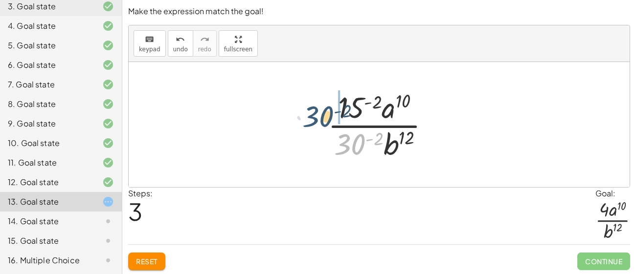
drag, startPoint x: 351, startPoint y: 151, endPoint x: 317, endPoint y: 122, distance: 44.0
click at [317, 122] on div "( · 15 · a ( - 5 ) · 30 · b ( - 6 ) ) ( - 2 ) · 15 ( - 2 ) · a ( · - 5 · - 2 ) …" at bounding box center [379, 125] width 132 height 80
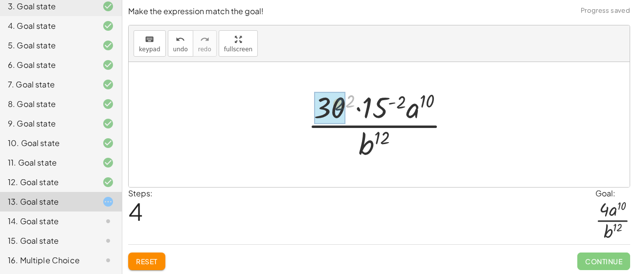
drag, startPoint x: 349, startPoint y: 103, endPoint x: 335, endPoint y: 107, distance: 14.7
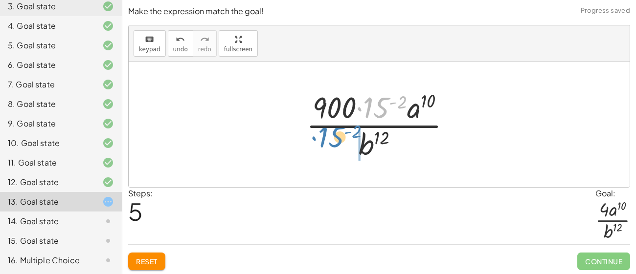
drag, startPoint x: 345, startPoint y: 131, endPoint x: 336, endPoint y: 138, distance: 11.5
click at [336, 138] on div at bounding box center [382, 124] width 162 height 75
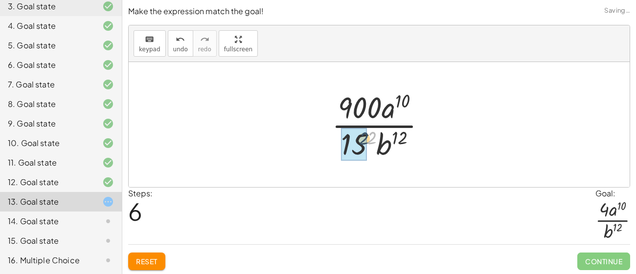
drag, startPoint x: 371, startPoint y: 138, endPoint x: 357, endPoint y: 140, distance: 14.3
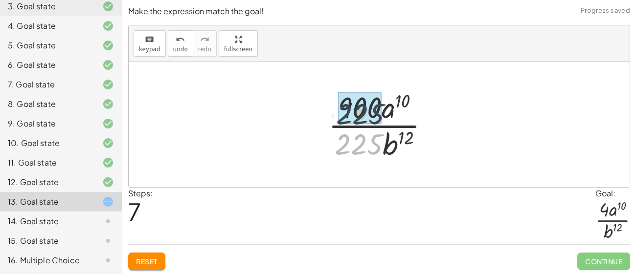
drag, startPoint x: 357, startPoint y: 144, endPoint x: 358, endPoint y: 113, distance: 30.8
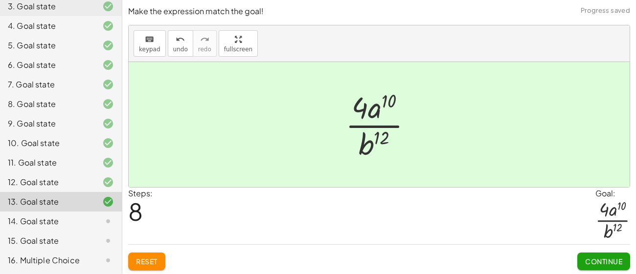
click at [605, 263] on span "Continue" at bounding box center [603, 261] width 37 height 9
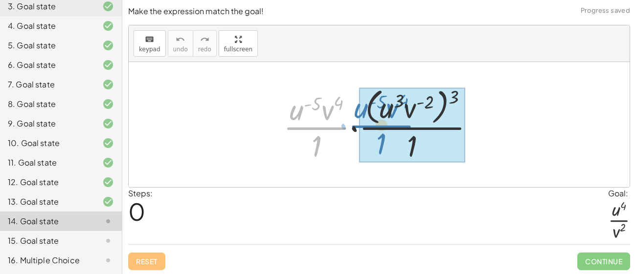
drag, startPoint x: 334, startPoint y: 127, endPoint x: 399, endPoint y: 125, distance: 65.1
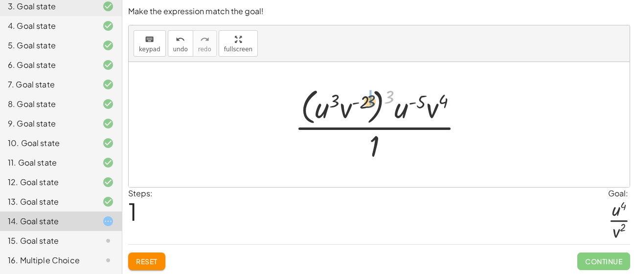
drag, startPoint x: 393, startPoint y: 99, endPoint x: 372, endPoint y: 104, distance: 21.7
click at [372, 104] on div at bounding box center [383, 125] width 187 height 80
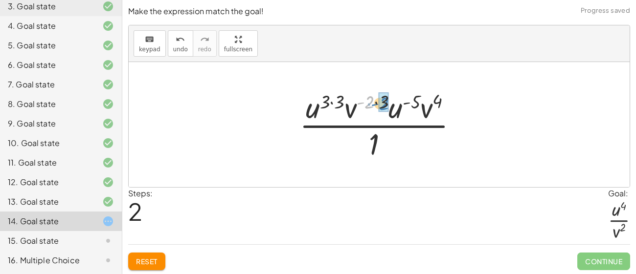
drag, startPoint x: 368, startPoint y: 105, endPoint x: 380, endPoint y: 106, distance: 11.8
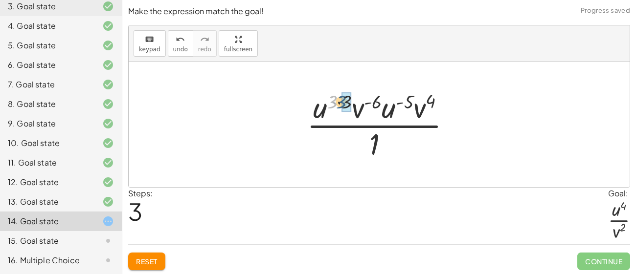
drag, startPoint x: 335, startPoint y: 104, endPoint x: 346, endPoint y: 104, distance: 10.8
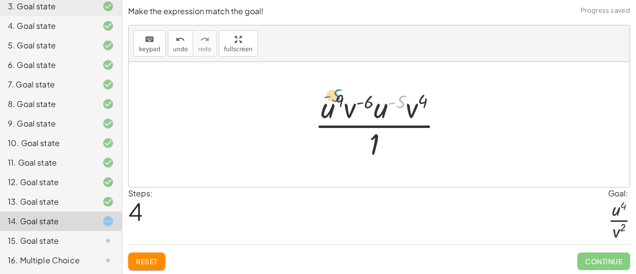
drag, startPoint x: 401, startPoint y: 103, endPoint x: 336, endPoint y: 97, distance: 64.9
click at [336, 97] on div at bounding box center [383, 124] width 146 height 75
drag, startPoint x: 385, startPoint y: 111, endPoint x: 329, endPoint y: 108, distance: 56.3
drag, startPoint x: 342, startPoint y: 100, endPoint x: 367, endPoint y: 102, distance: 25.0
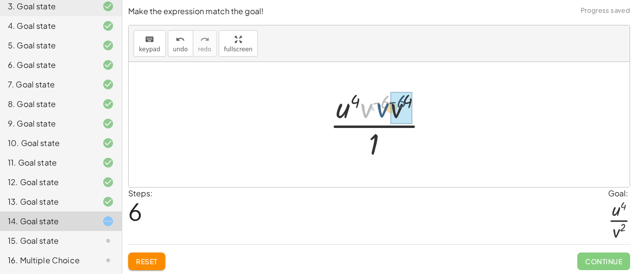
drag, startPoint x: 367, startPoint y: 108, endPoint x: 384, endPoint y: 107, distance: 16.6
click at [384, 107] on div at bounding box center [383, 124] width 116 height 75
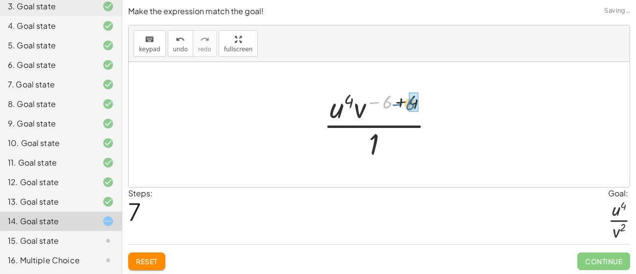
drag, startPoint x: 388, startPoint y: 100, endPoint x: 413, endPoint y: 102, distance: 25.0
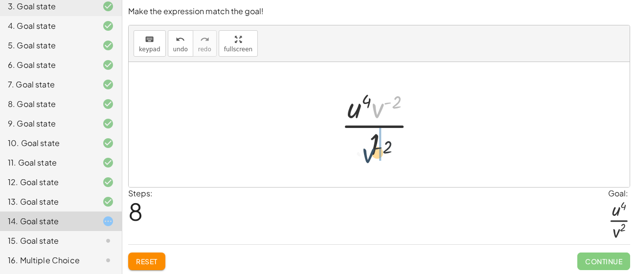
drag, startPoint x: 377, startPoint y: 112, endPoint x: 366, endPoint y: 160, distance: 49.0
click at [366, 160] on div at bounding box center [382, 124] width 93 height 75
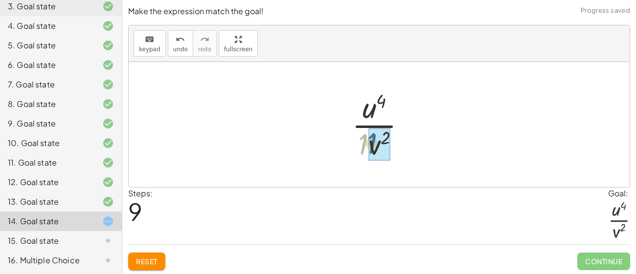
drag, startPoint x: 361, startPoint y: 144, endPoint x: 374, endPoint y: 142, distance: 12.9
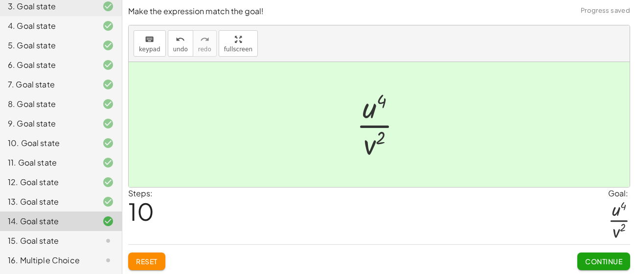
click at [599, 263] on span "Continue" at bounding box center [603, 261] width 37 height 9
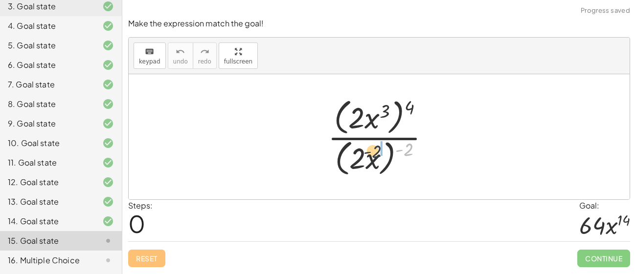
drag, startPoint x: 408, startPoint y: 148, endPoint x: 375, endPoint y: 151, distance: 33.9
click at [375, 151] on div at bounding box center [382, 137] width 119 height 84
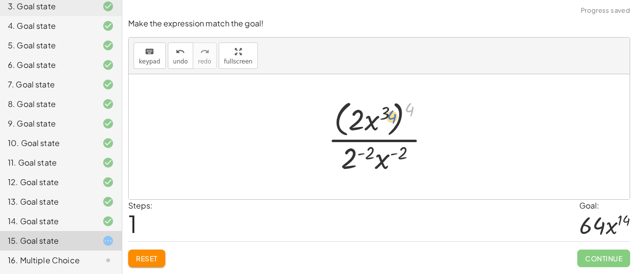
drag, startPoint x: 411, startPoint y: 112, endPoint x: 388, endPoint y: 120, distance: 24.4
click at [388, 120] on div at bounding box center [382, 137] width 119 height 80
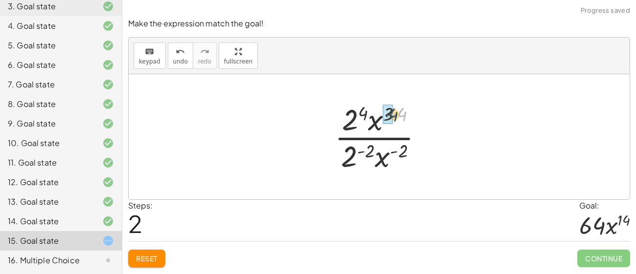
drag, startPoint x: 406, startPoint y: 114, endPoint x: 396, endPoint y: 114, distance: 9.8
click at [396, 114] on div at bounding box center [383, 136] width 106 height 75
click at [393, 117] on div at bounding box center [383, 136] width 106 height 75
drag, startPoint x: 345, startPoint y: 119, endPoint x: 355, endPoint y: 124, distance: 10.7
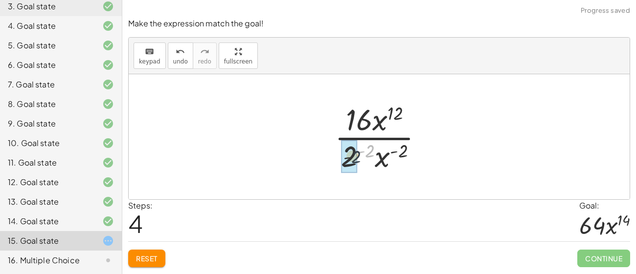
drag, startPoint x: 368, startPoint y: 153, endPoint x: 350, endPoint y: 160, distance: 19.3
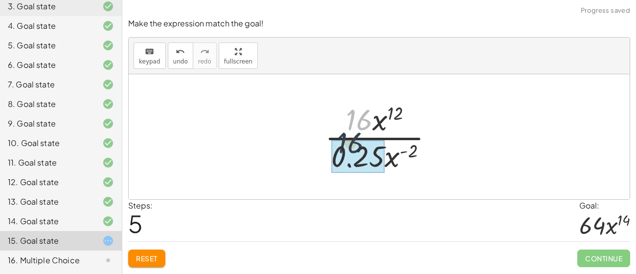
drag, startPoint x: 359, startPoint y: 127, endPoint x: 348, endPoint y: 157, distance: 31.7
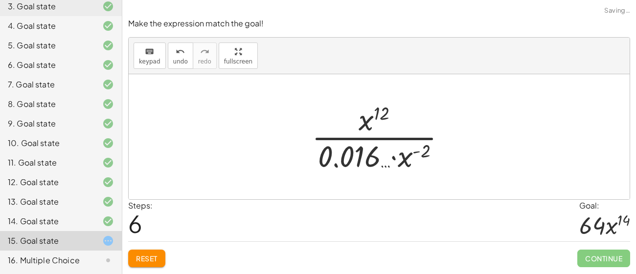
click at [151, 268] on div "Make the expression match the goal! keyboard keypad undo undo redo redo fullscr…" at bounding box center [378, 142] width 513 height 261
click at [151, 261] on span "Reset" at bounding box center [147, 258] width 22 height 9
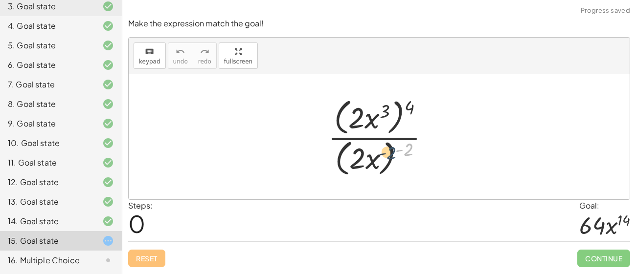
drag, startPoint x: 408, startPoint y: 150, endPoint x: 389, endPoint y: 155, distance: 19.1
click at [389, 155] on div at bounding box center [382, 137] width 119 height 84
drag, startPoint x: 407, startPoint y: 151, endPoint x: 371, endPoint y: 156, distance: 36.5
click at [371, 156] on div at bounding box center [382, 137] width 119 height 84
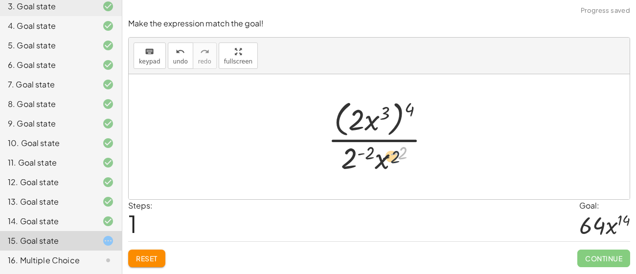
drag, startPoint x: 399, startPoint y: 154, endPoint x: 388, endPoint y: 161, distance: 12.8
click at [388, 161] on div at bounding box center [382, 137] width 119 height 80
drag, startPoint x: 412, startPoint y: 106, endPoint x: 387, endPoint y: 115, distance: 26.0
click at [387, 115] on div at bounding box center [382, 137] width 119 height 80
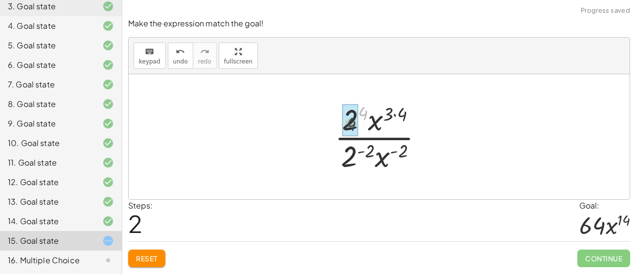
drag, startPoint x: 363, startPoint y: 114, endPoint x: 351, endPoint y: 125, distance: 16.6
drag, startPoint x: 391, startPoint y: 110, endPoint x: 401, endPoint y: 114, distance: 11.0
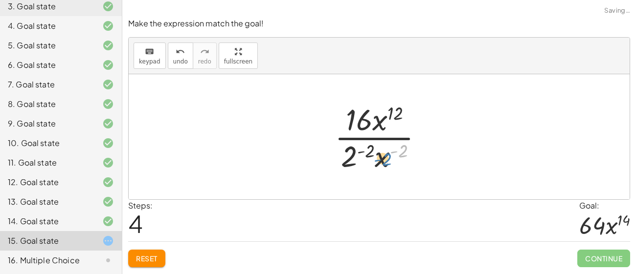
drag, startPoint x: 400, startPoint y: 156, endPoint x: 382, endPoint y: 164, distance: 19.7
click at [382, 164] on div at bounding box center [383, 136] width 106 height 75
drag, startPoint x: 378, startPoint y: 123, endPoint x: 382, endPoint y: 156, distance: 32.5
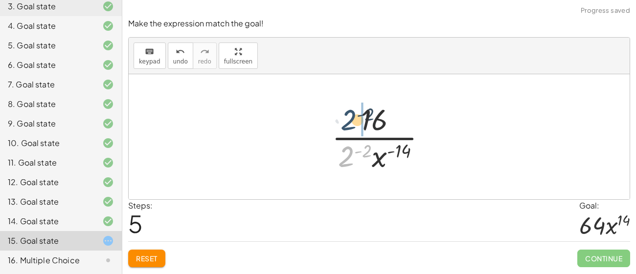
drag, startPoint x: 343, startPoint y: 154, endPoint x: 346, endPoint y: 117, distance: 36.8
click at [346, 117] on div at bounding box center [383, 136] width 112 height 75
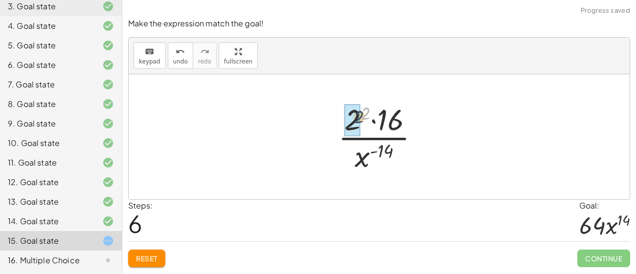
drag, startPoint x: 368, startPoint y: 113, endPoint x: 359, endPoint y: 119, distance: 10.9
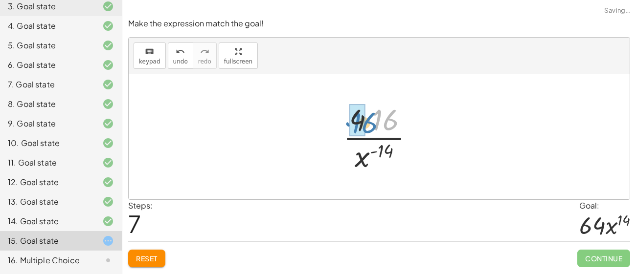
drag, startPoint x: 381, startPoint y: 123, endPoint x: 359, endPoint y: 126, distance: 22.7
drag, startPoint x: 370, startPoint y: 123, endPoint x: 343, endPoint y: 150, distance: 38.4
click at [343, 150] on div at bounding box center [382, 136] width 79 height 75
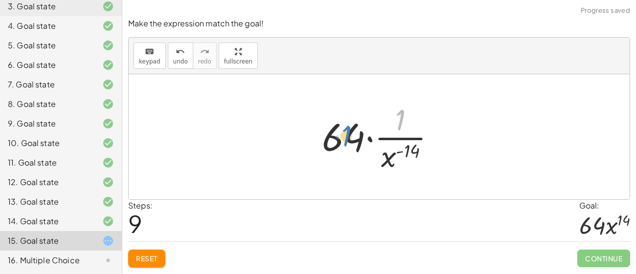
drag, startPoint x: 401, startPoint y: 124, endPoint x: 346, endPoint y: 140, distance: 57.1
click at [346, 140] on div at bounding box center [382, 136] width 131 height 75
drag, startPoint x: 400, startPoint y: 125, endPoint x: 389, endPoint y: 169, distance: 44.8
click at [389, 169] on div at bounding box center [382, 136] width 131 height 75
drag, startPoint x: 385, startPoint y: 162, endPoint x: 390, endPoint y: 127, distance: 35.5
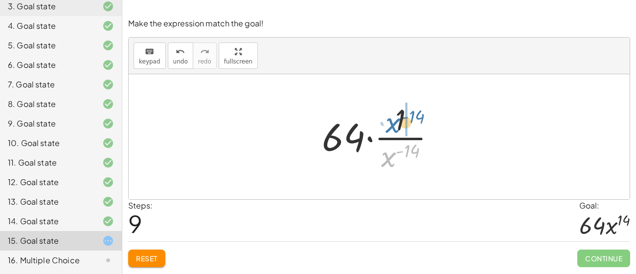
click at [390, 127] on div at bounding box center [382, 136] width 131 height 75
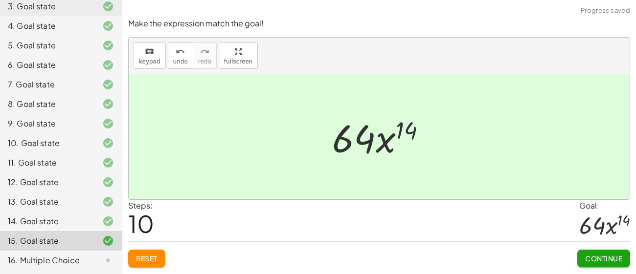
click at [582, 252] on button "Continue" at bounding box center [603, 259] width 53 height 18
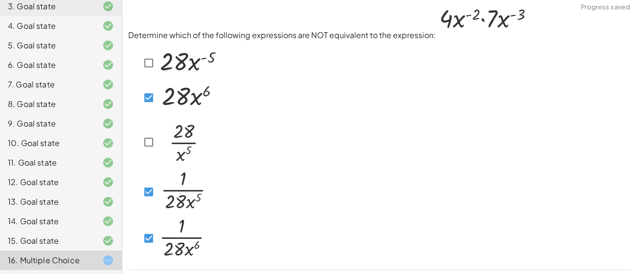
scroll to position [30, 0]
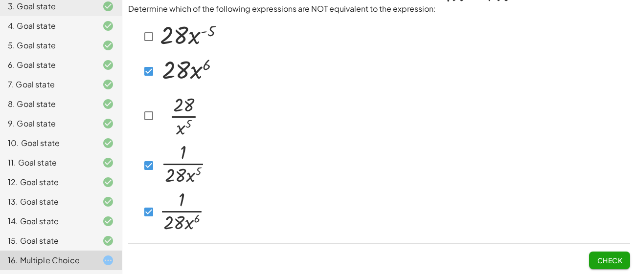
click at [622, 257] on span "Check" at bounding box center [609, 260] width 25 height 9
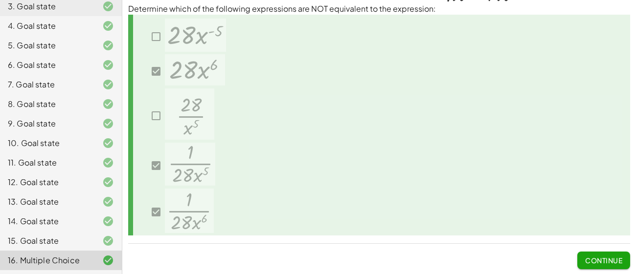
click at [622, 257] on span "Continue" at bounding box center [603, 260] width 37 height 9
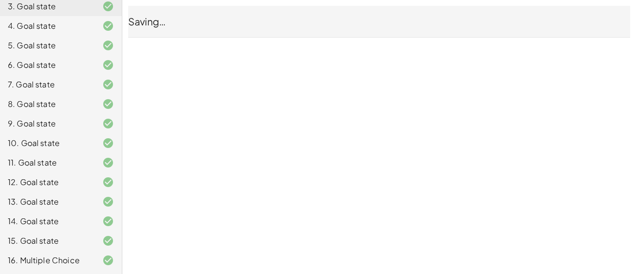
scroll to position [0, 0]
